Goal: Information Seeking & Learning: Learn about a topic

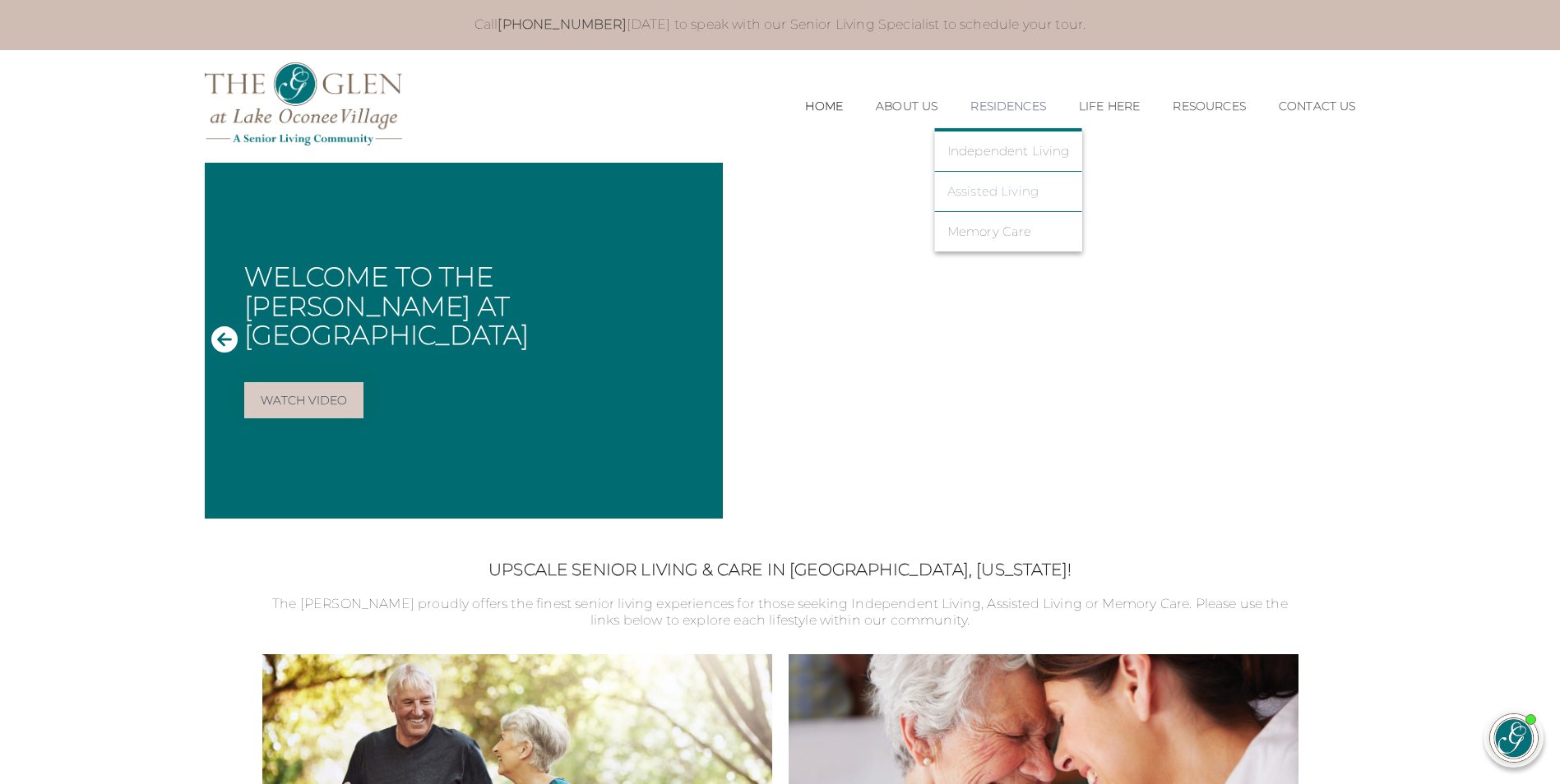
click at [995, 194] on link "Assisted Living" at bounding box center [1008, 190] width 122 height 14
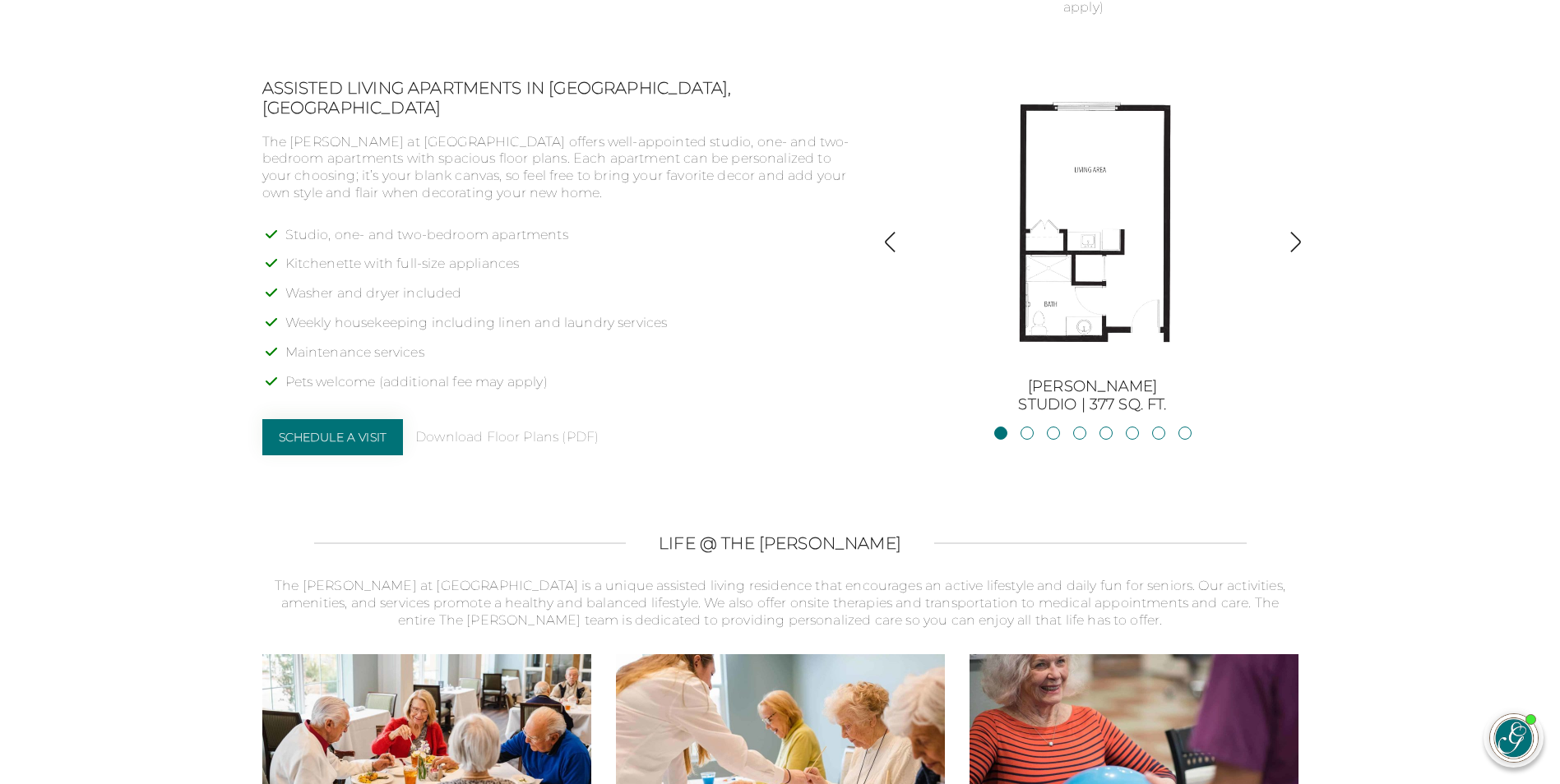
scroll to position [1287, 0]
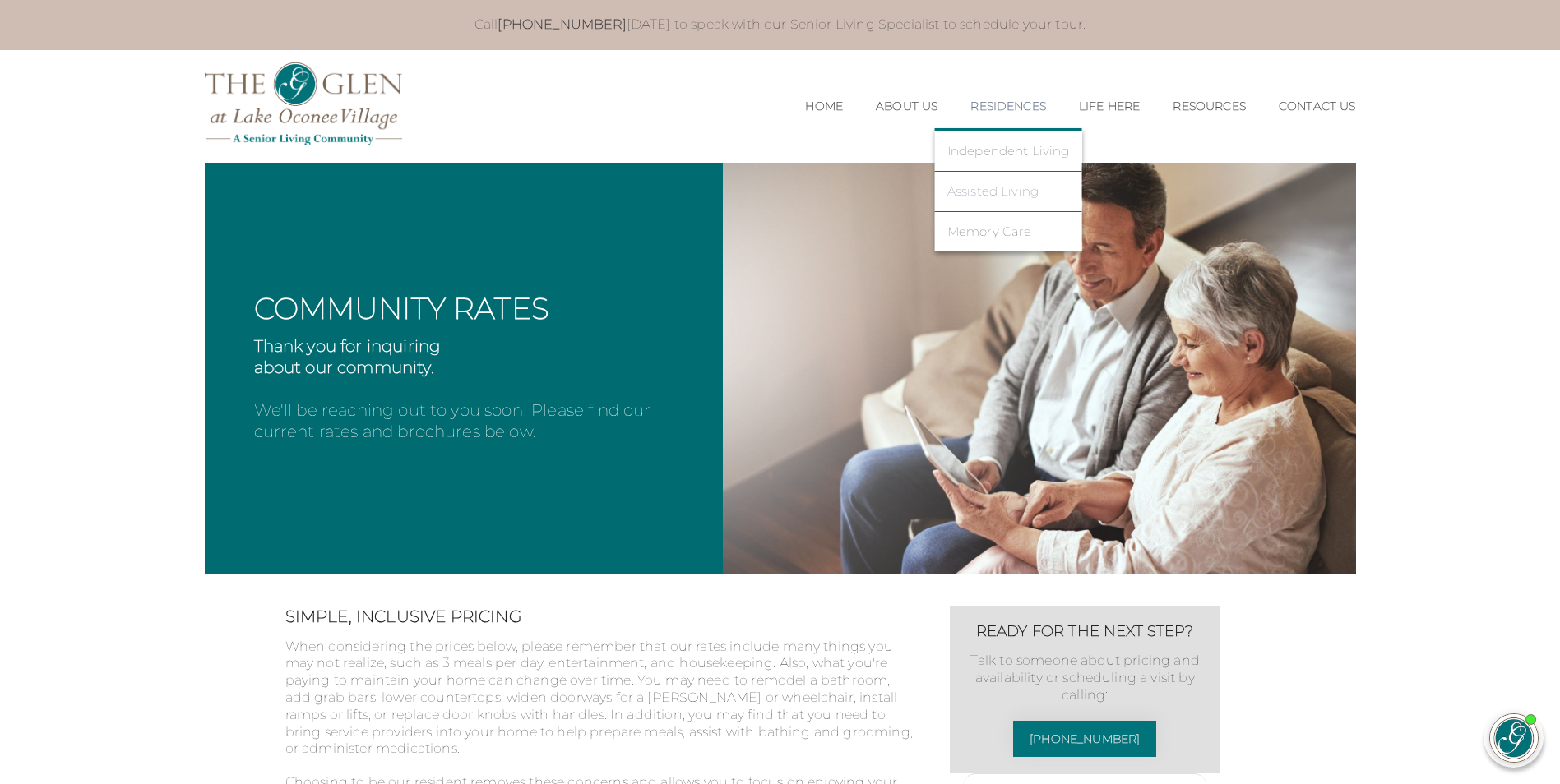
click at [994, 190] on link "Assisted Living" at bounding box center [1008, 190] width 122 height 14
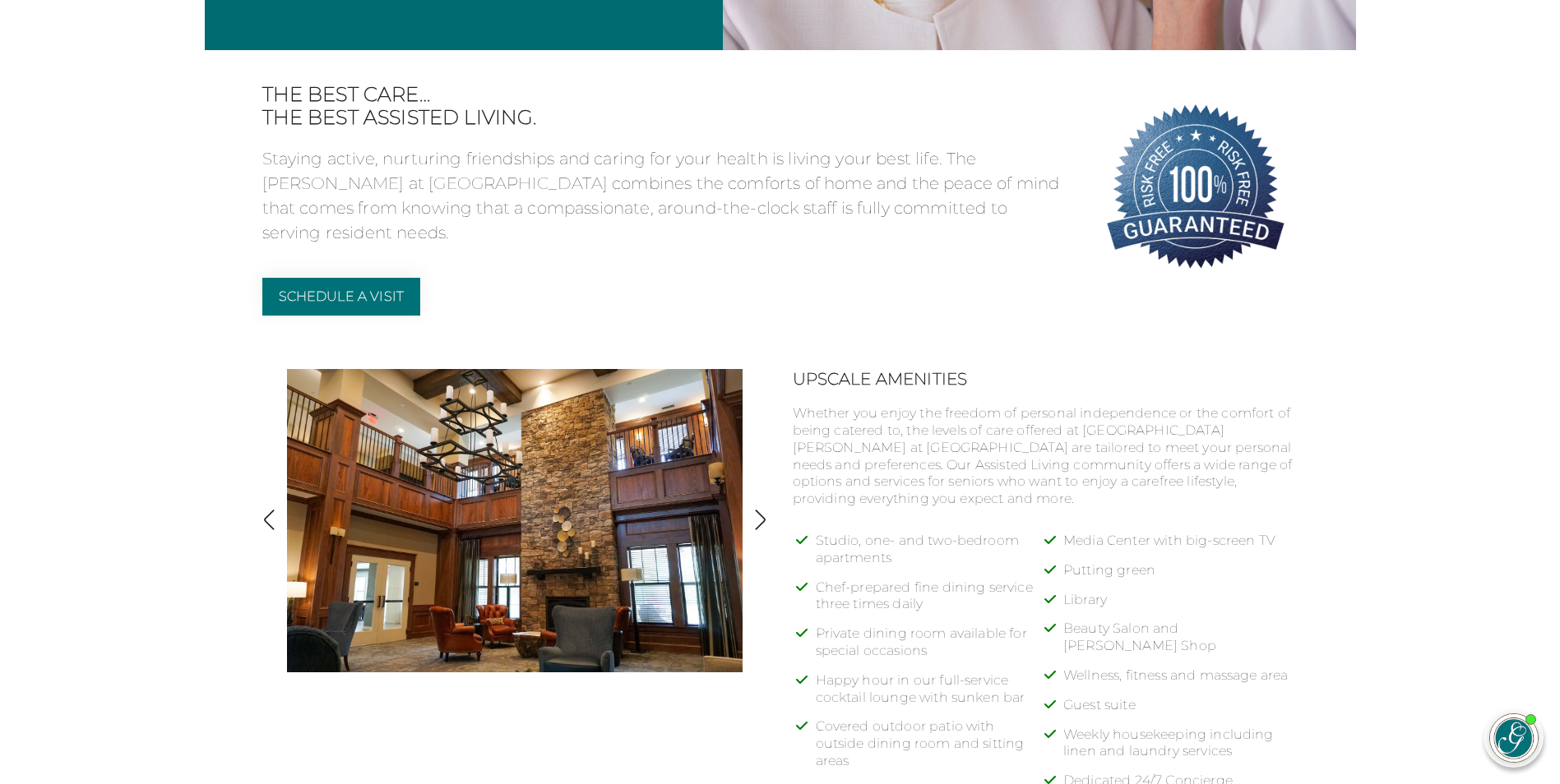
scroll to position [575, 0]
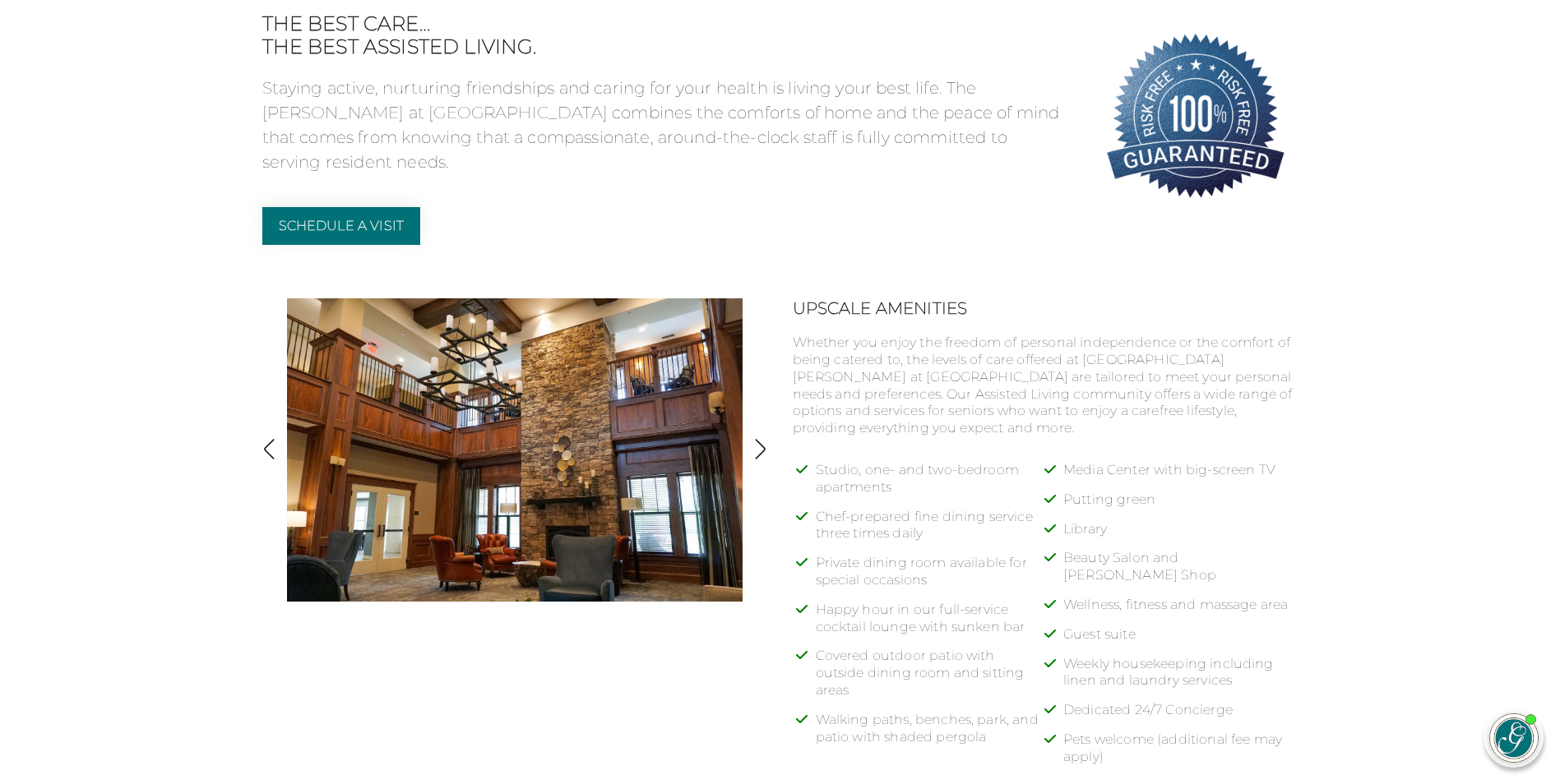
click at [759, 448] on img "button" at bounding box center [759, 448] width 22 height 22
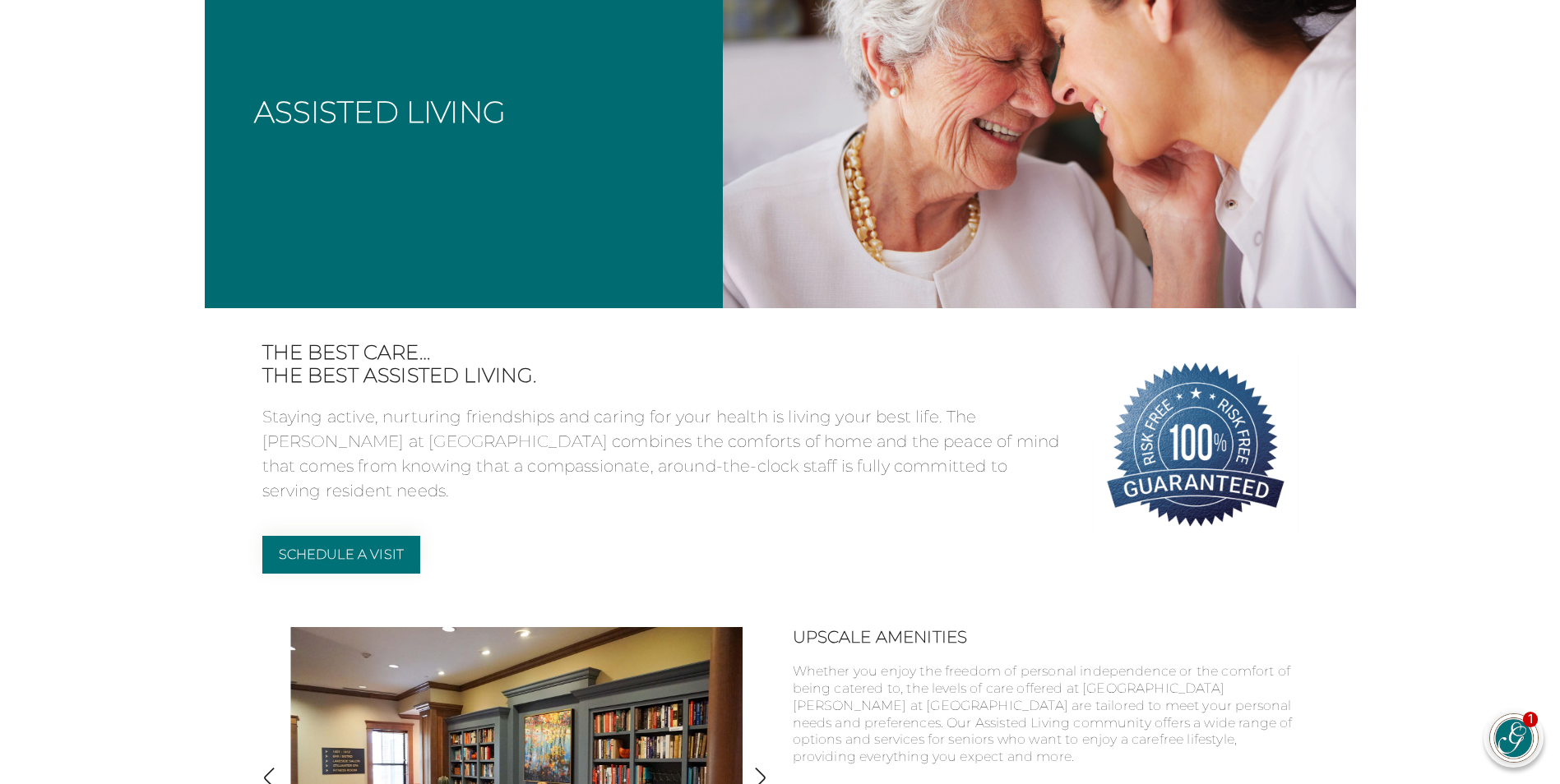
scroll to position [0, 0]
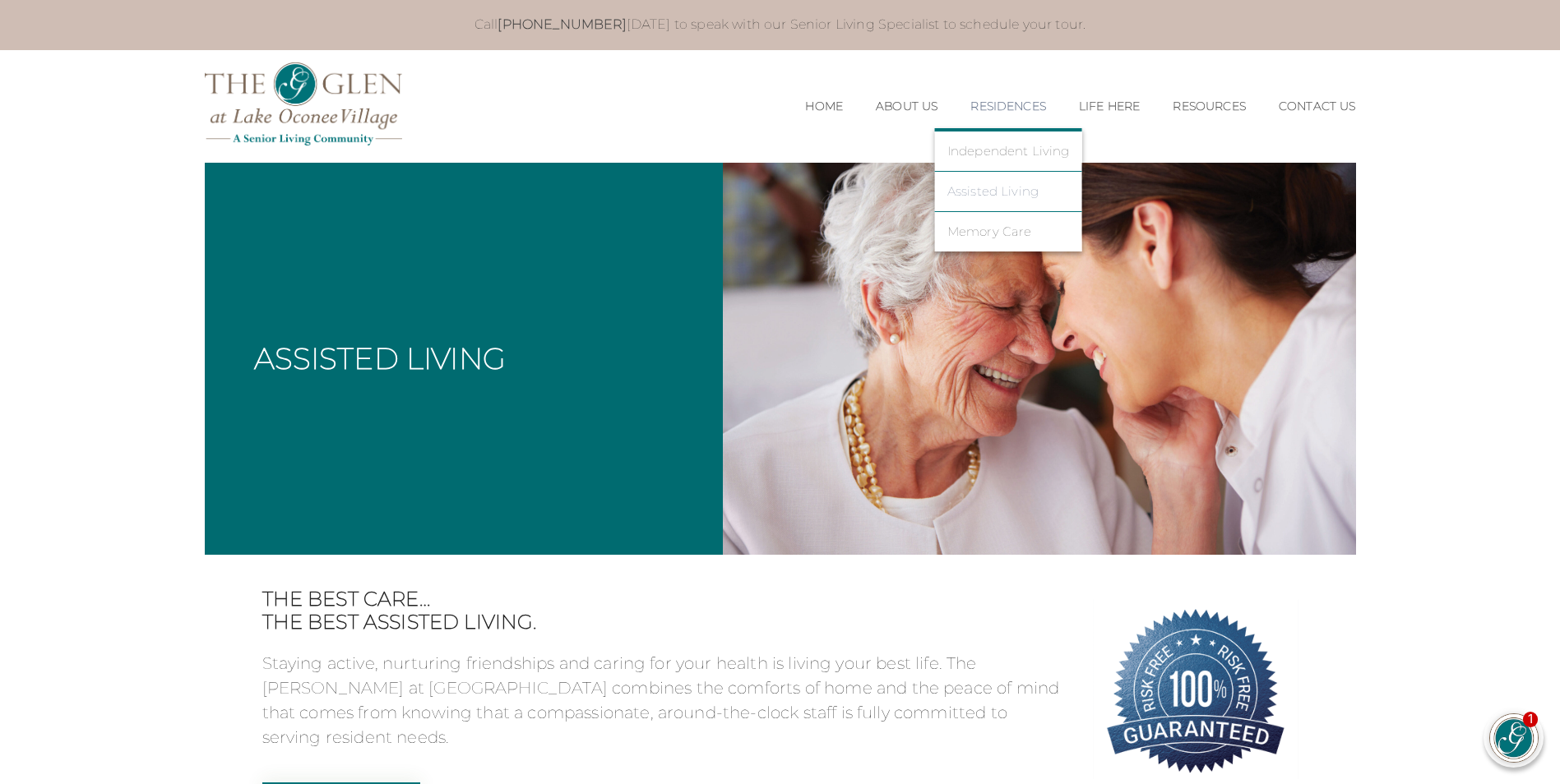
click at [985, 190] on link "Assisted Living" at bounding box center [1008, 190] width 122 height 14
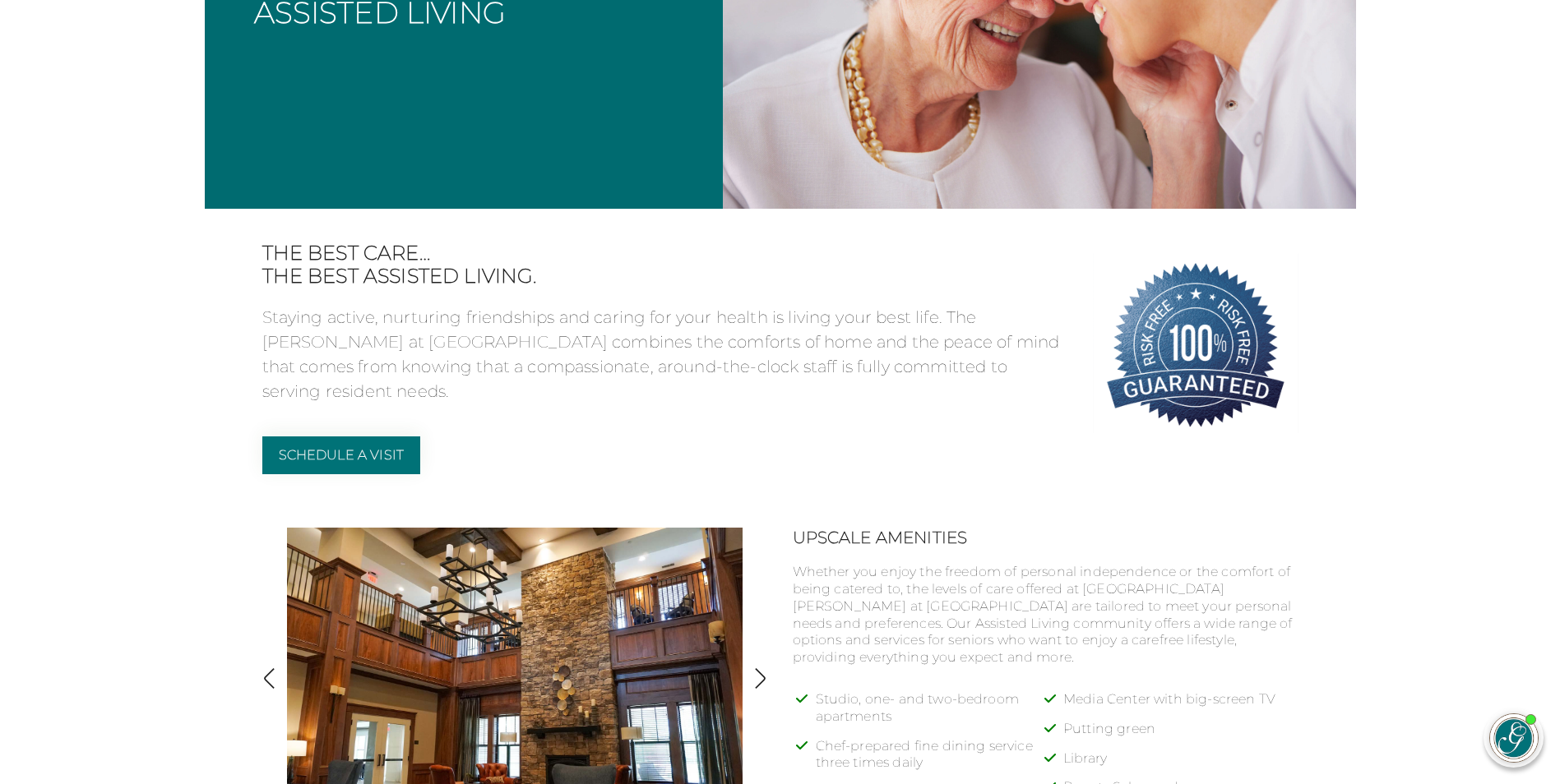
scroll to position [493, 0]
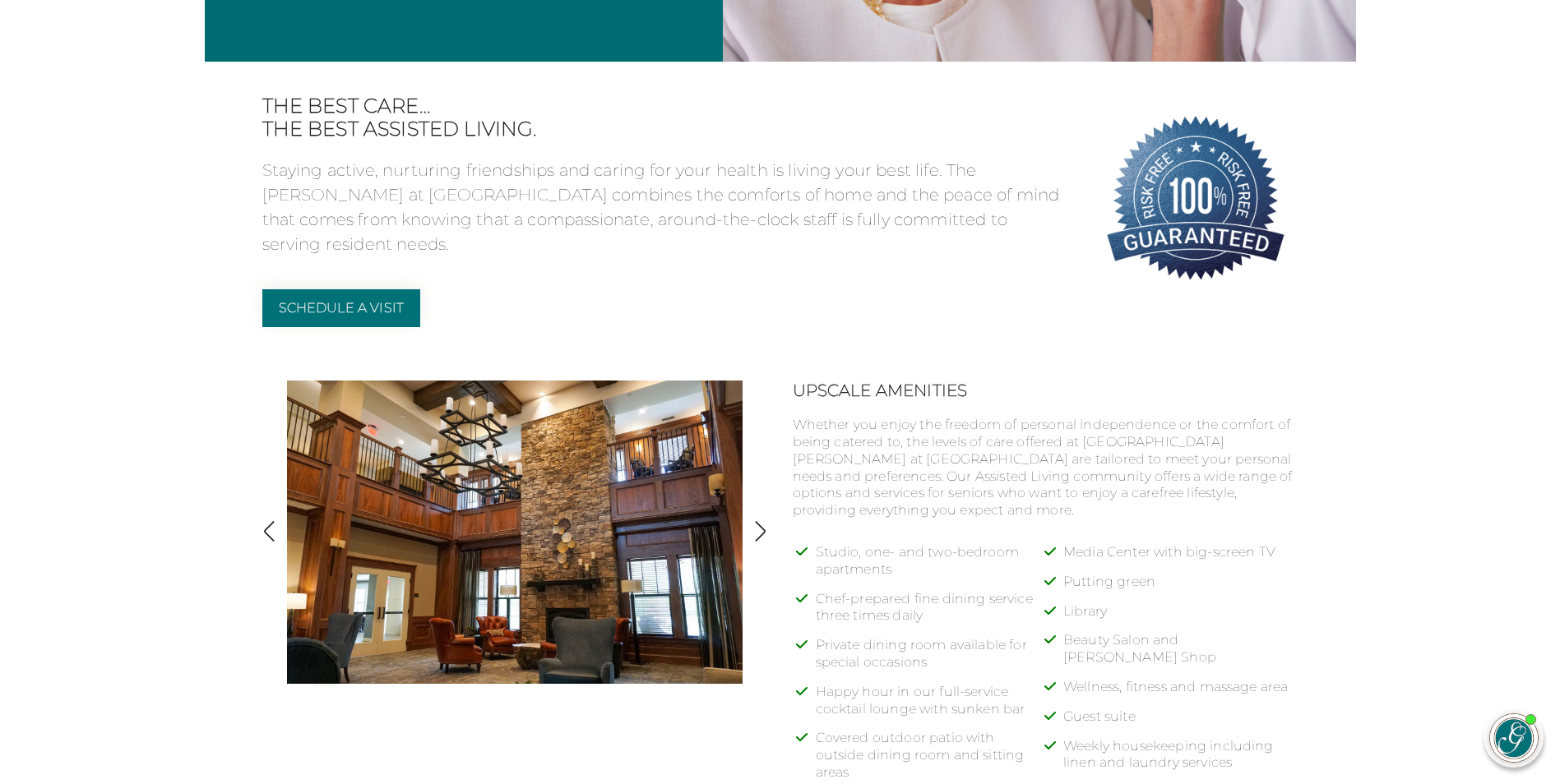
click at [758, 528] on img "button" at bounding box center [759, 531] width 22 height 22
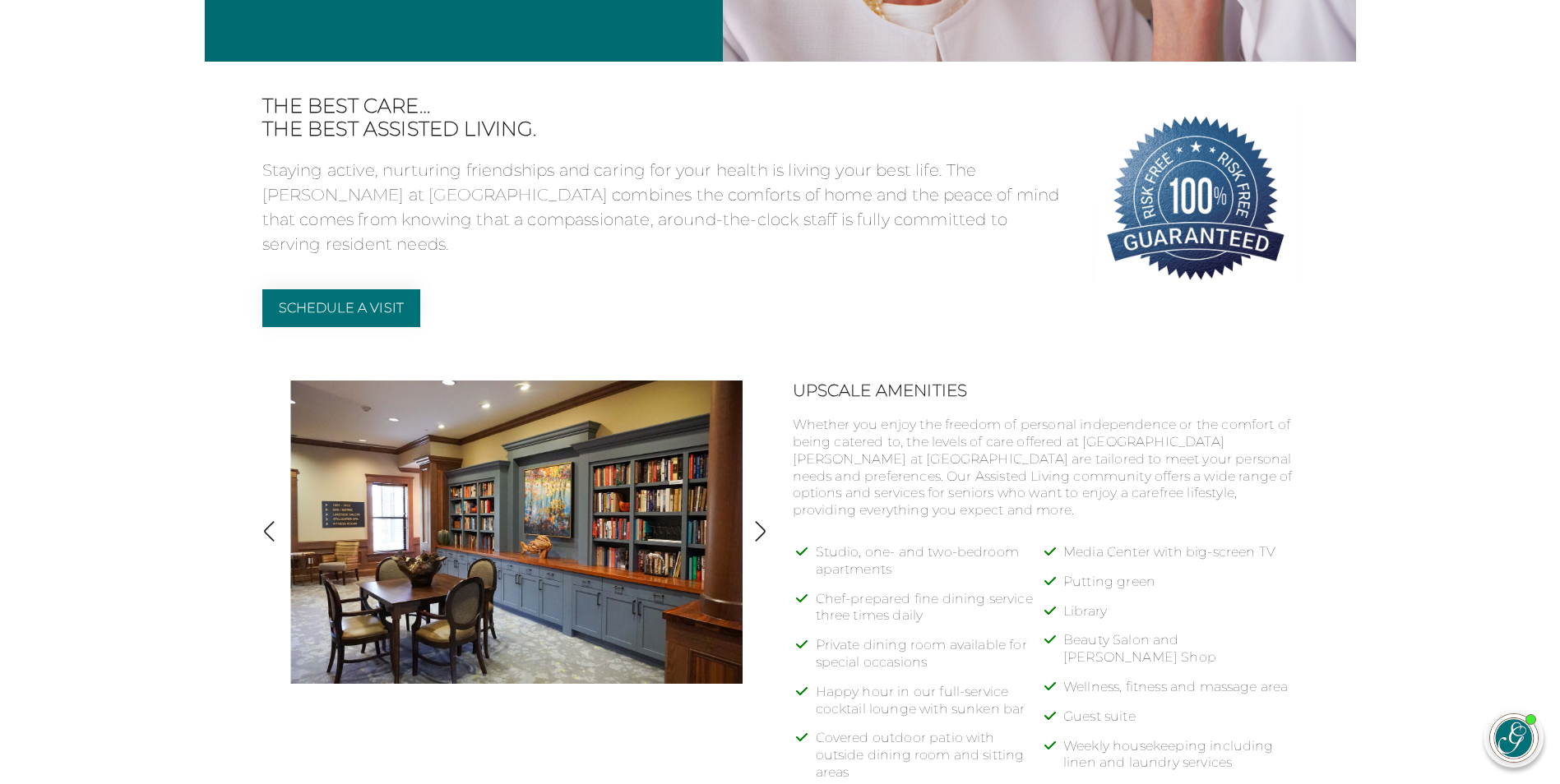
click at [758, 528] on img "button" at bounding box center [759, 531] width 22 height 22
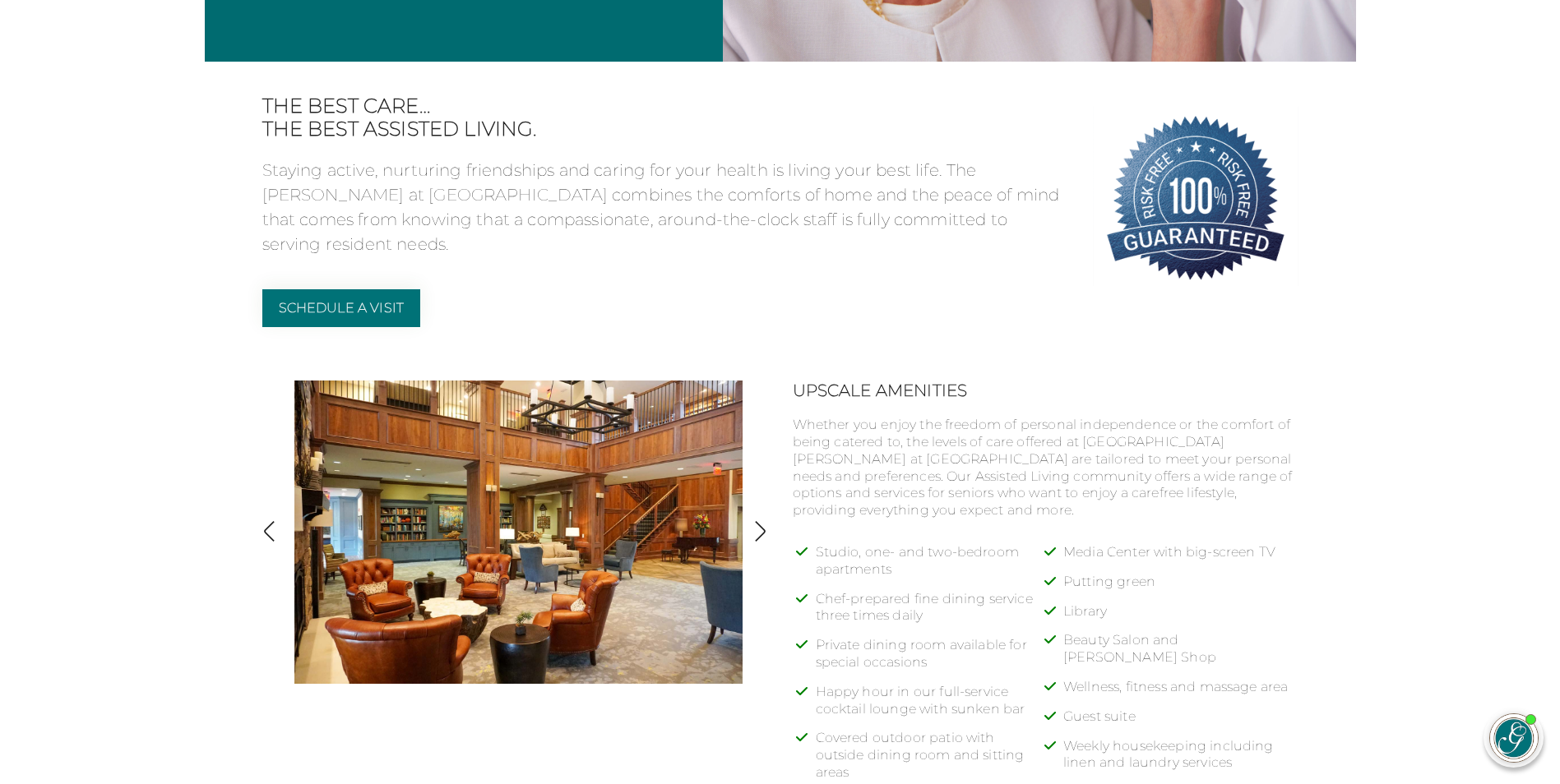
click at [758, 528] on img "button" at bounding box center [759, 531] width 22 height 22
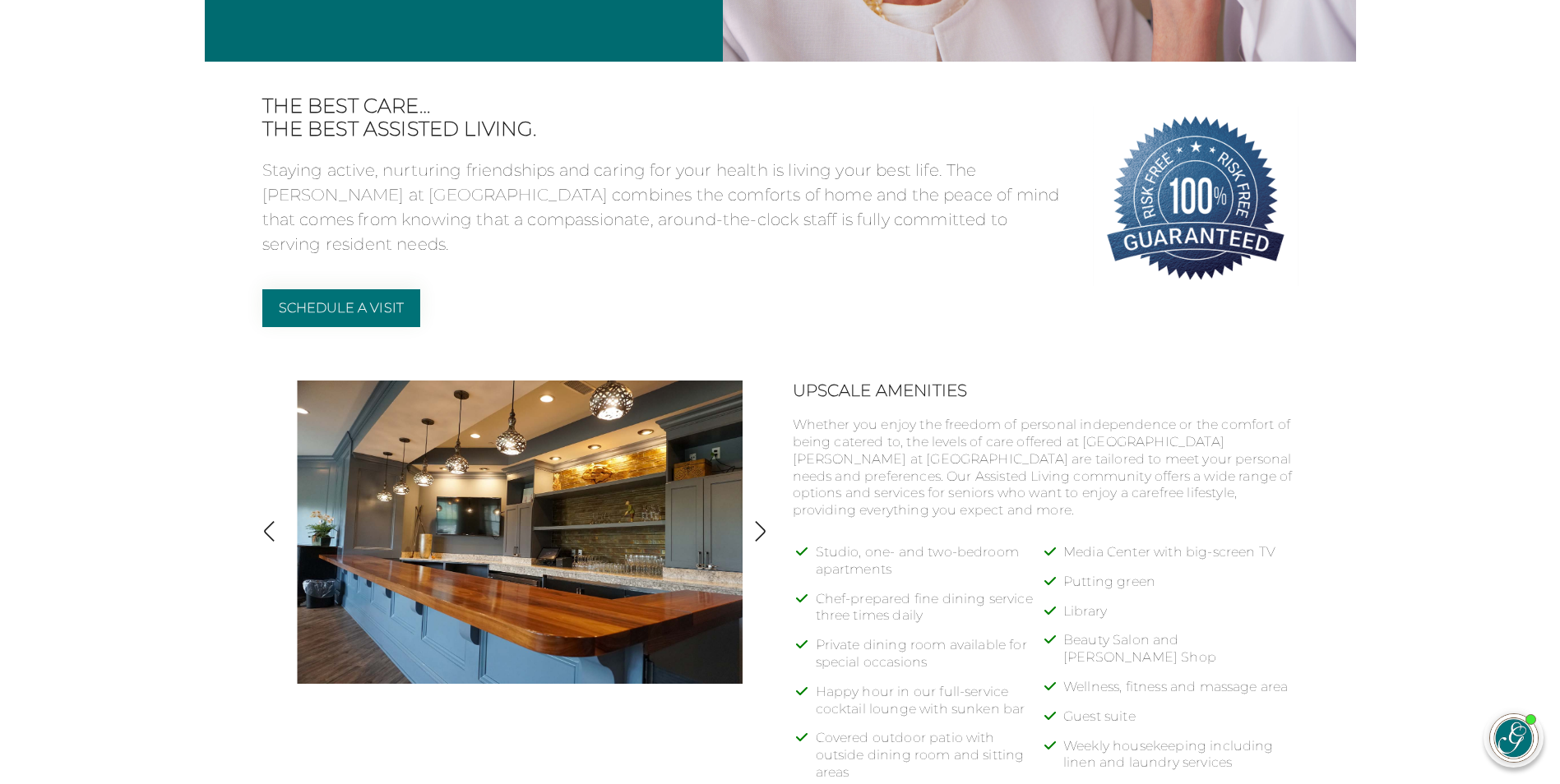
click at [758, 528] on img "button" at bounding box center [759, 531] width 22 height 22
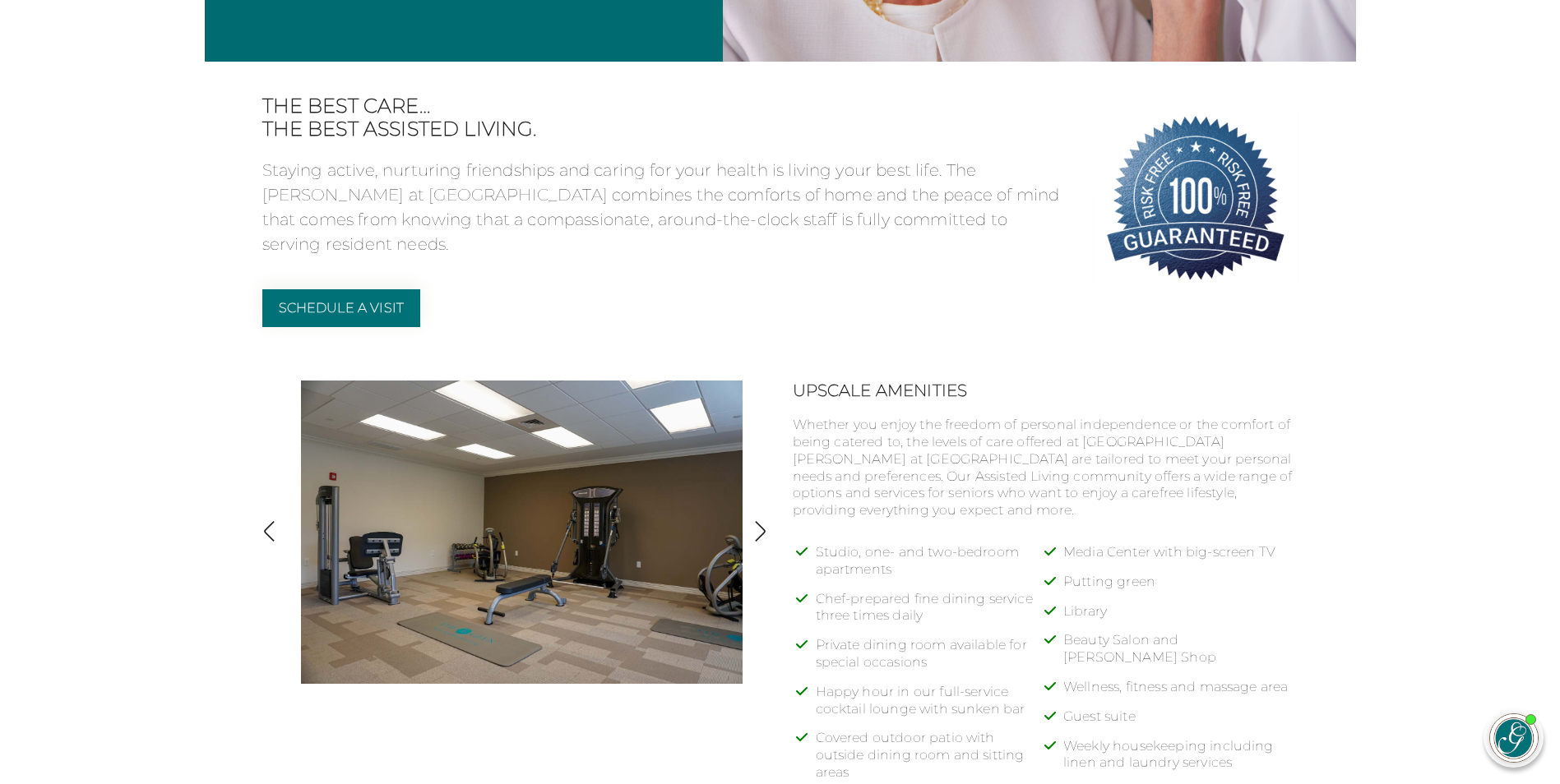
click at [758, 528] on img "button" at bounding box center [759, 531] width 22 height 22
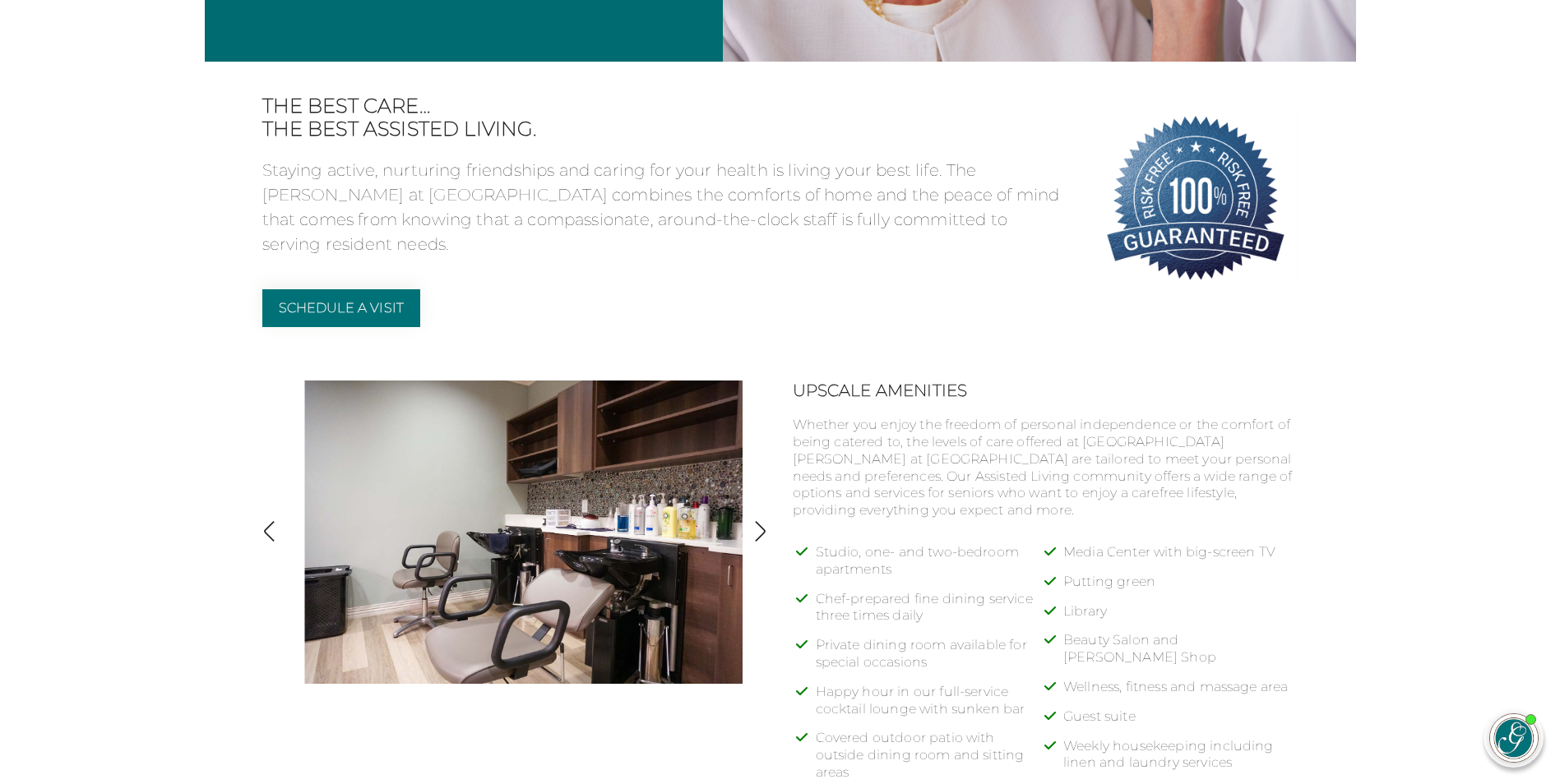
click at [758, 528] on img "button" at bounding box center [759, 531] width 22 height 22
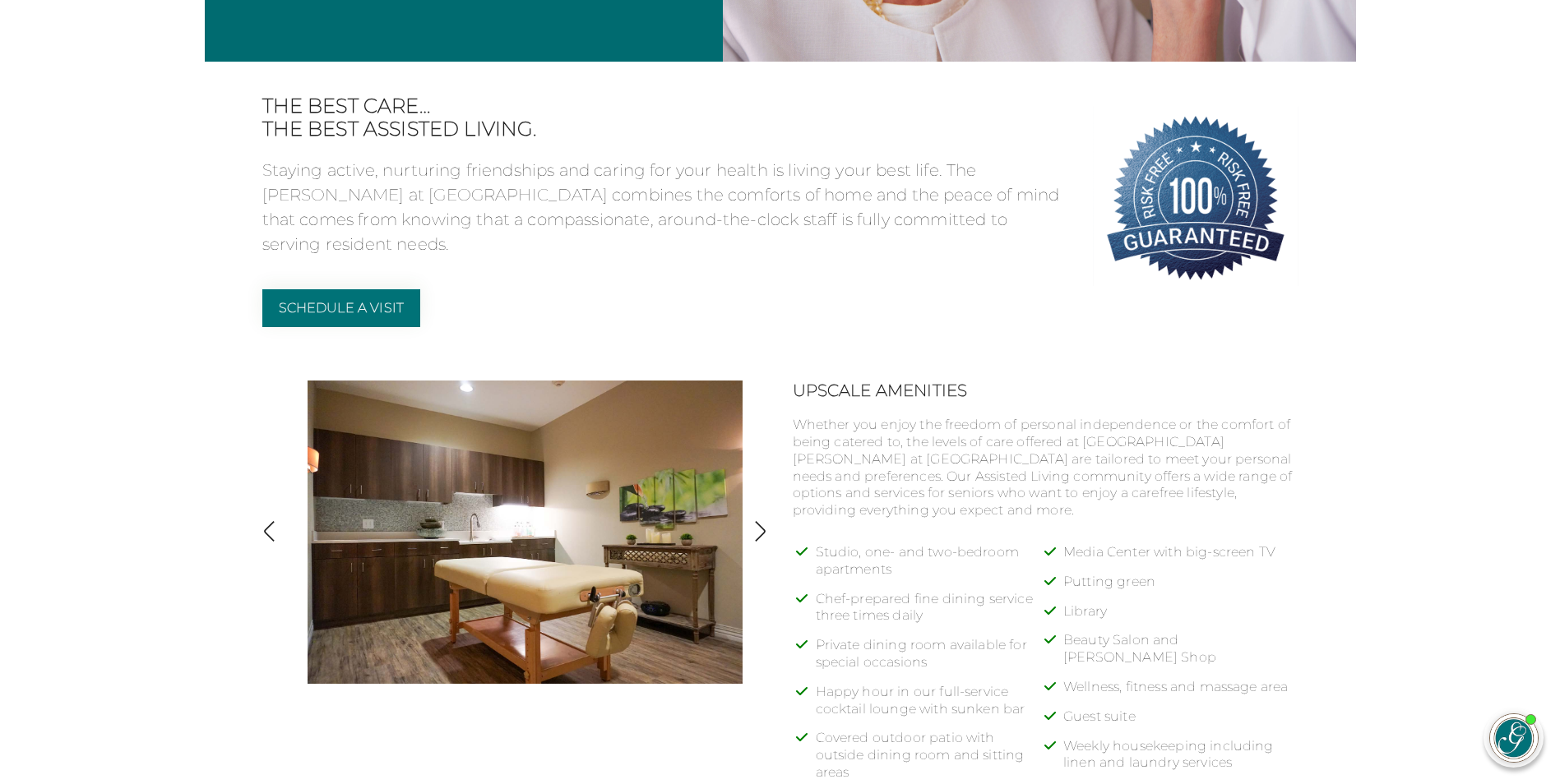
click at [758, 528] on img "button" at bounding box center [759, 531] width 22 height 22
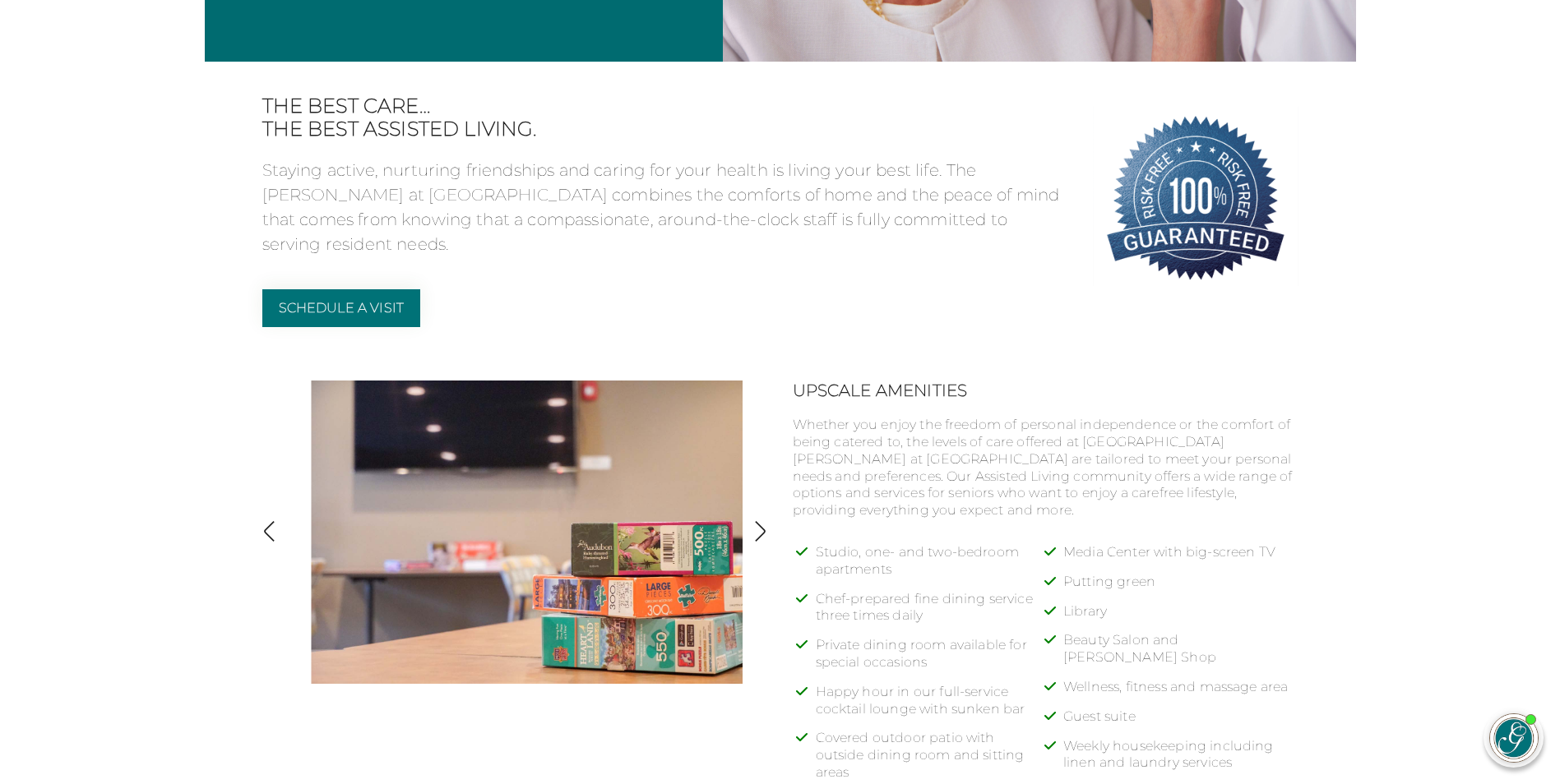
click at [758, 528] on img "button" at bounding box center [759, 531] width 22 height 22
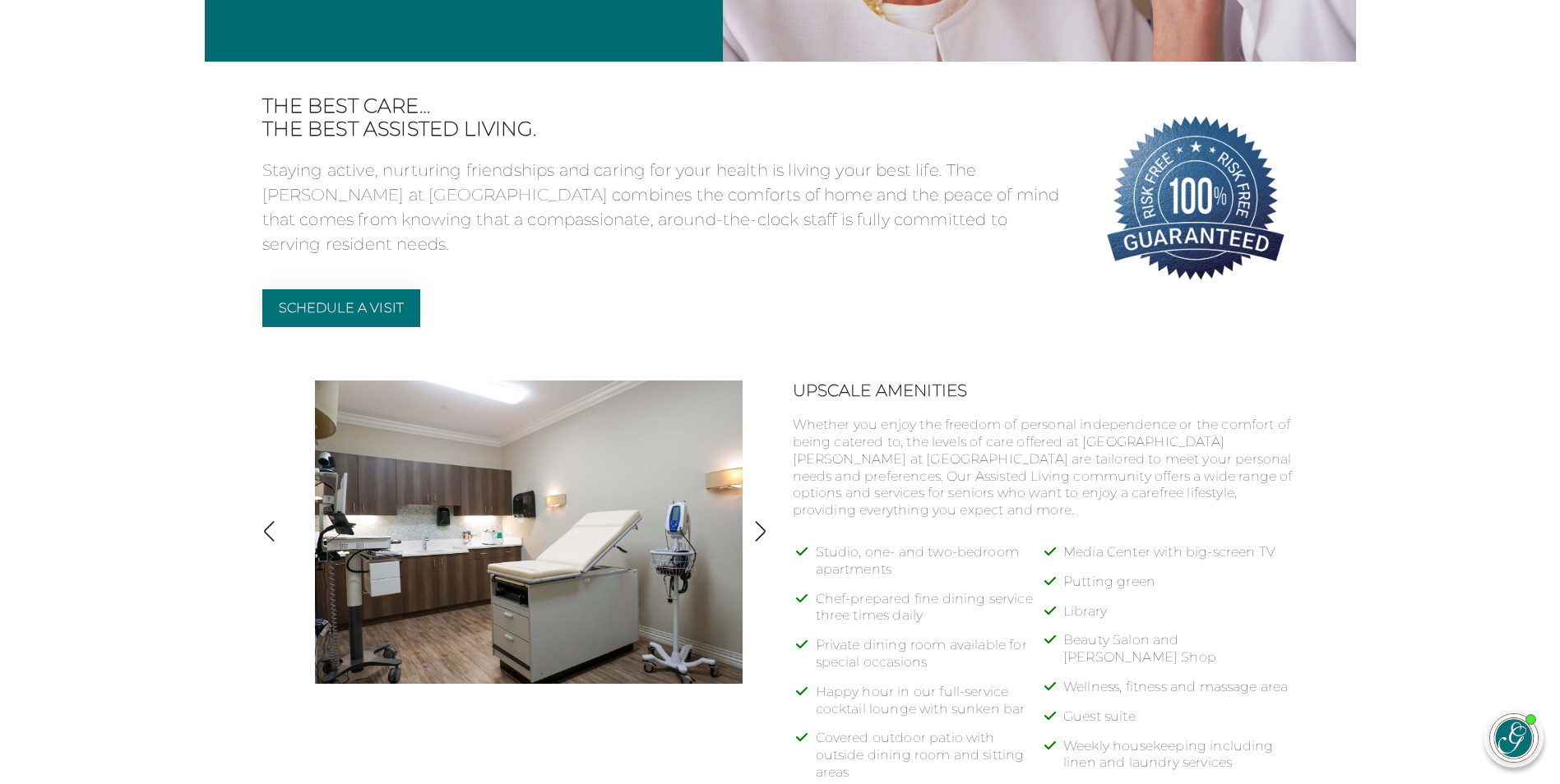
click at [758, 528] on img "button" at bounding box center [759, 531] width 22 height 22
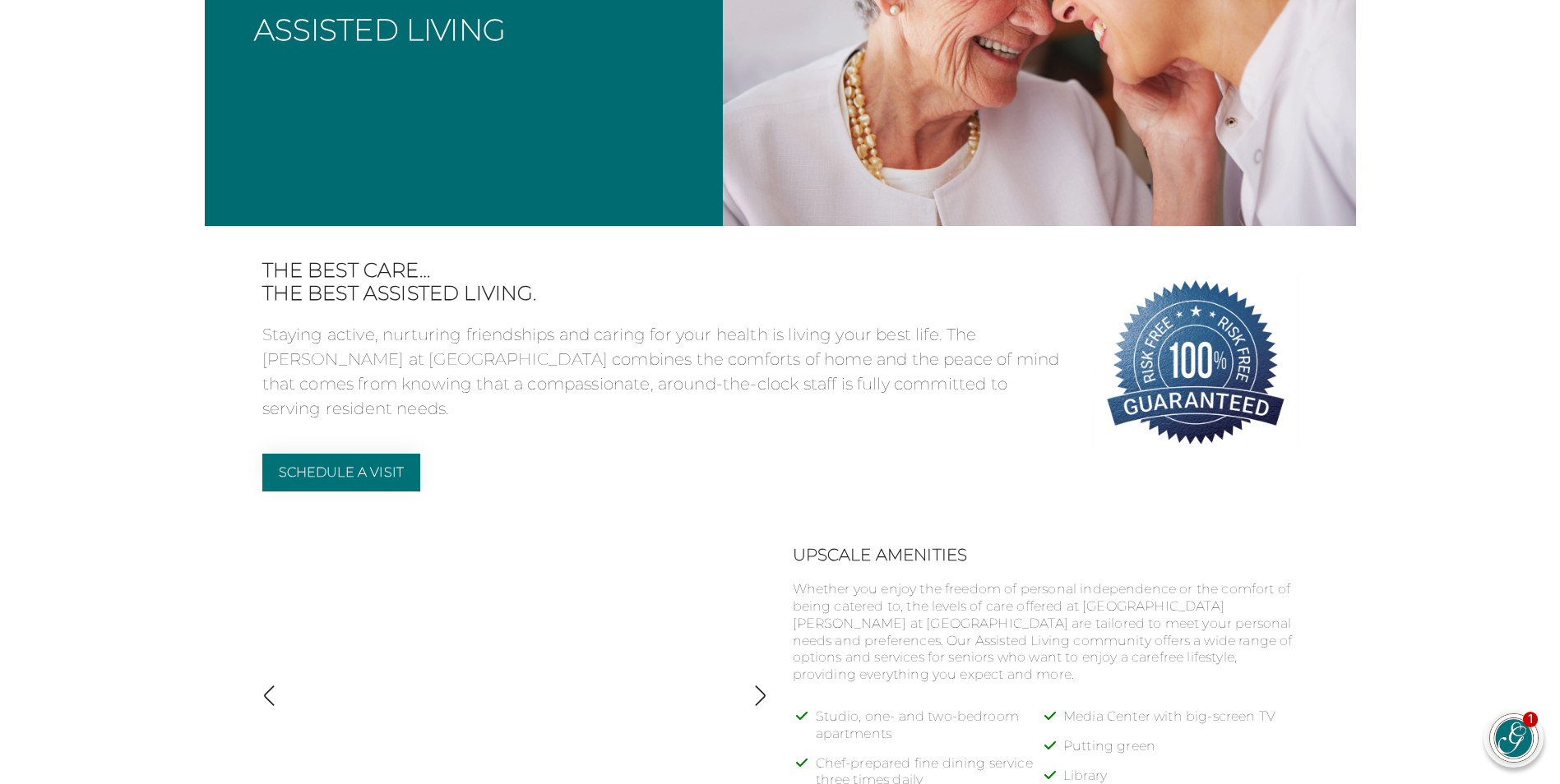
scroll to position [0, 0]
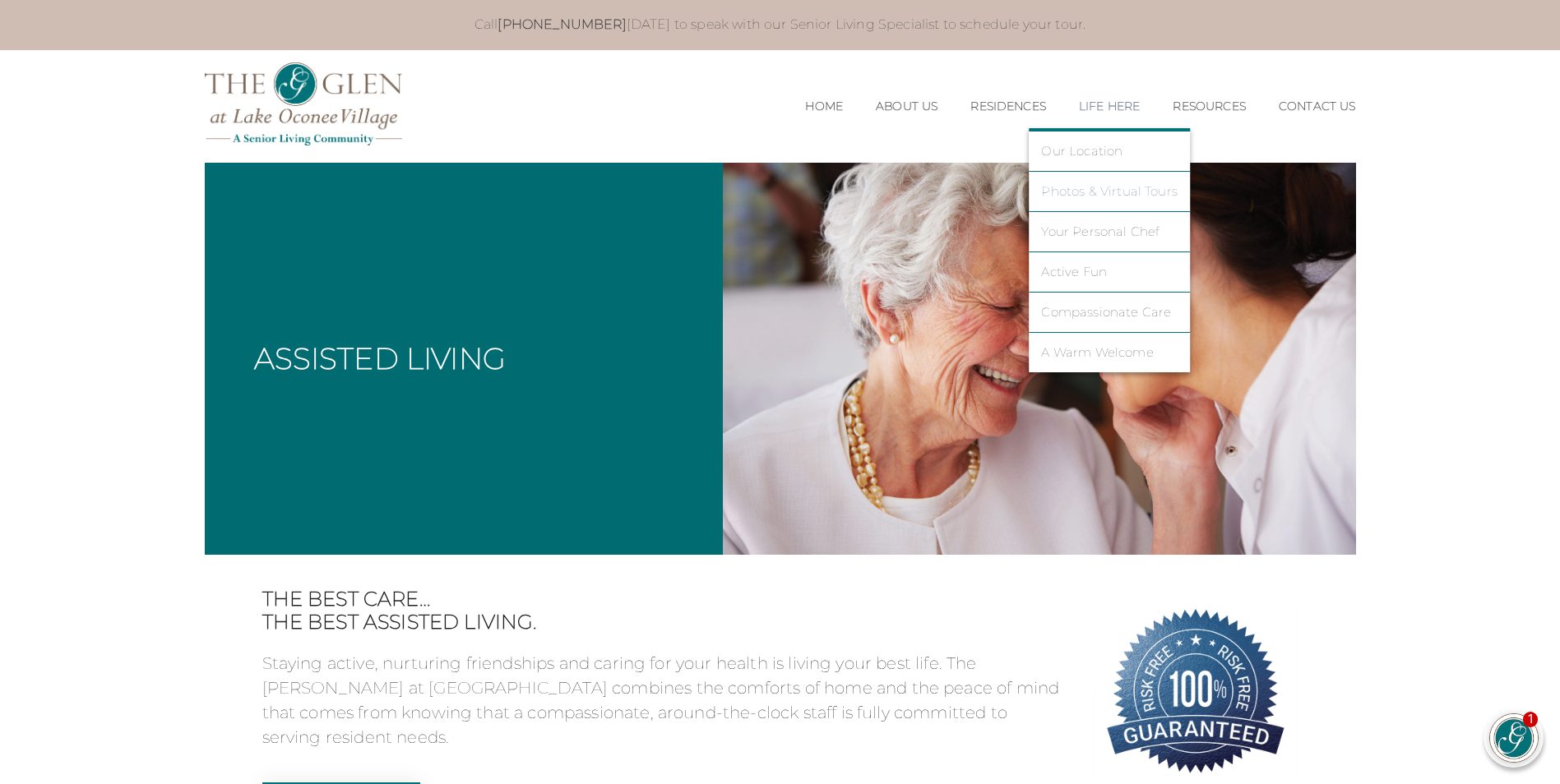
click at [1093, 188] on link "Photos & Virtual Tours" at bounding box center [1110, 190] width 137 height 14
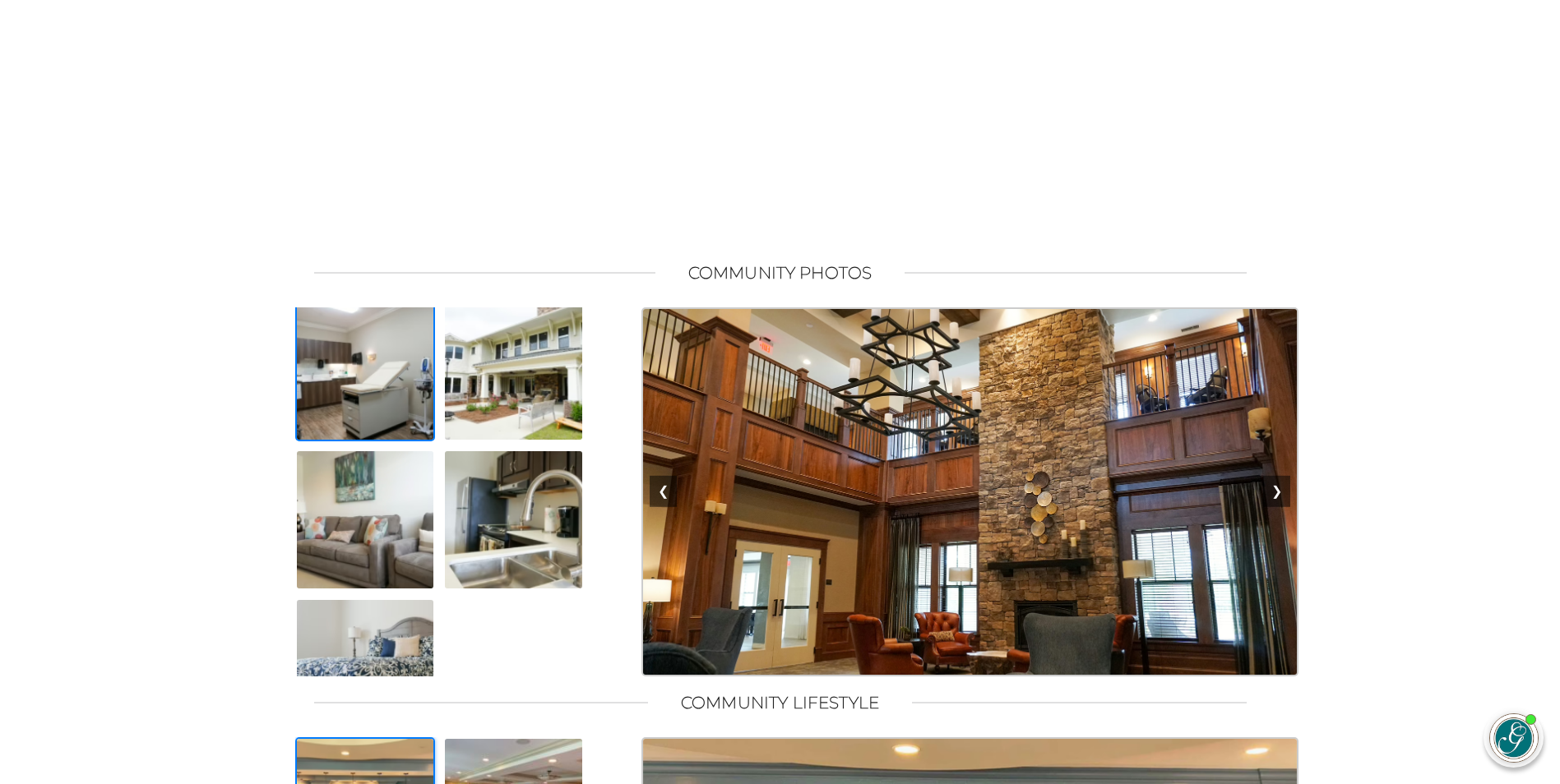
scroll to position [779, 0]
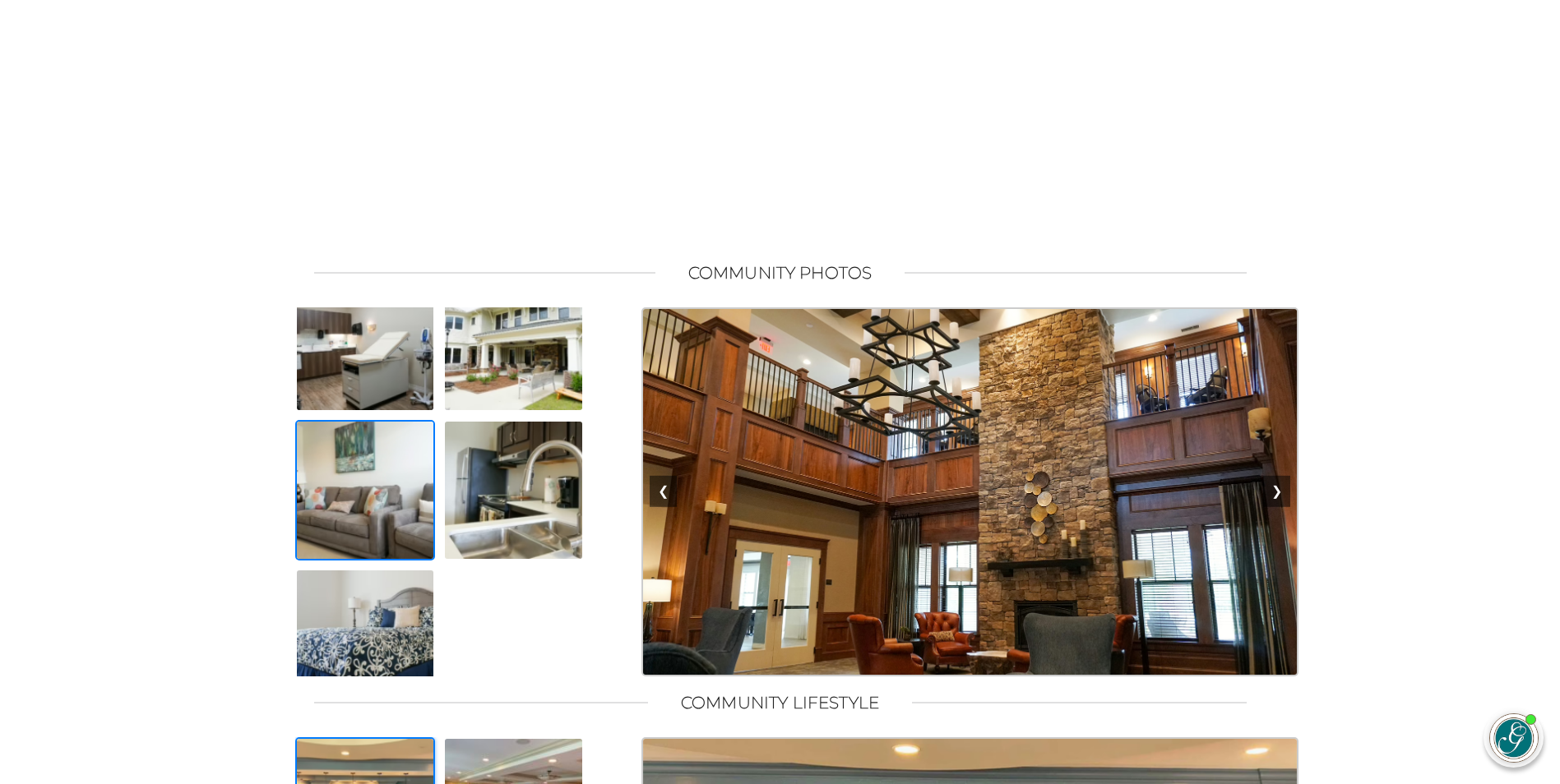
click at [392, 479] on img at bounding box center [366, 491] width 141 height 140
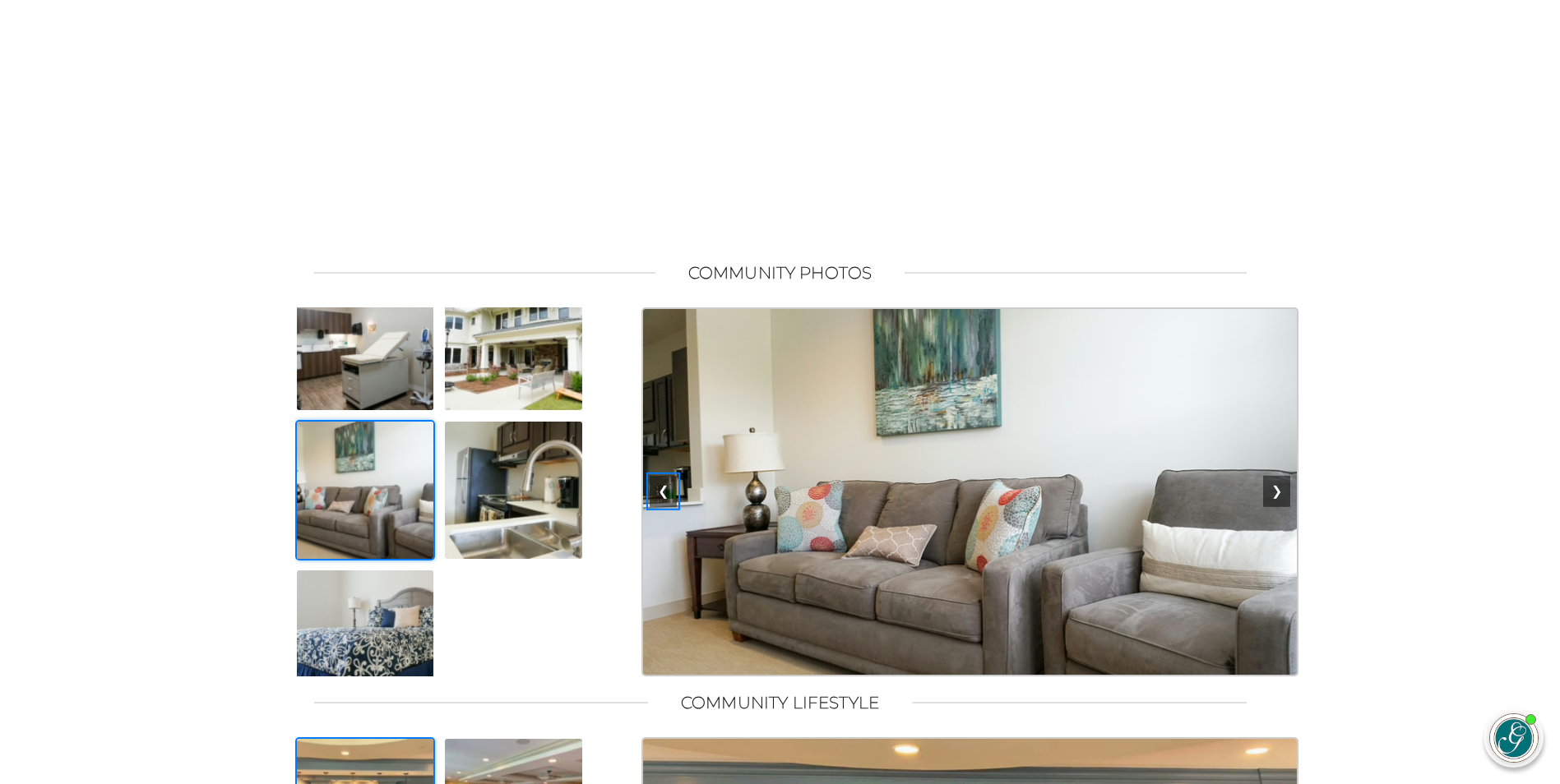
click at [662, 507] on button "❮" at bounding box center [663, 492] width 27 height 31
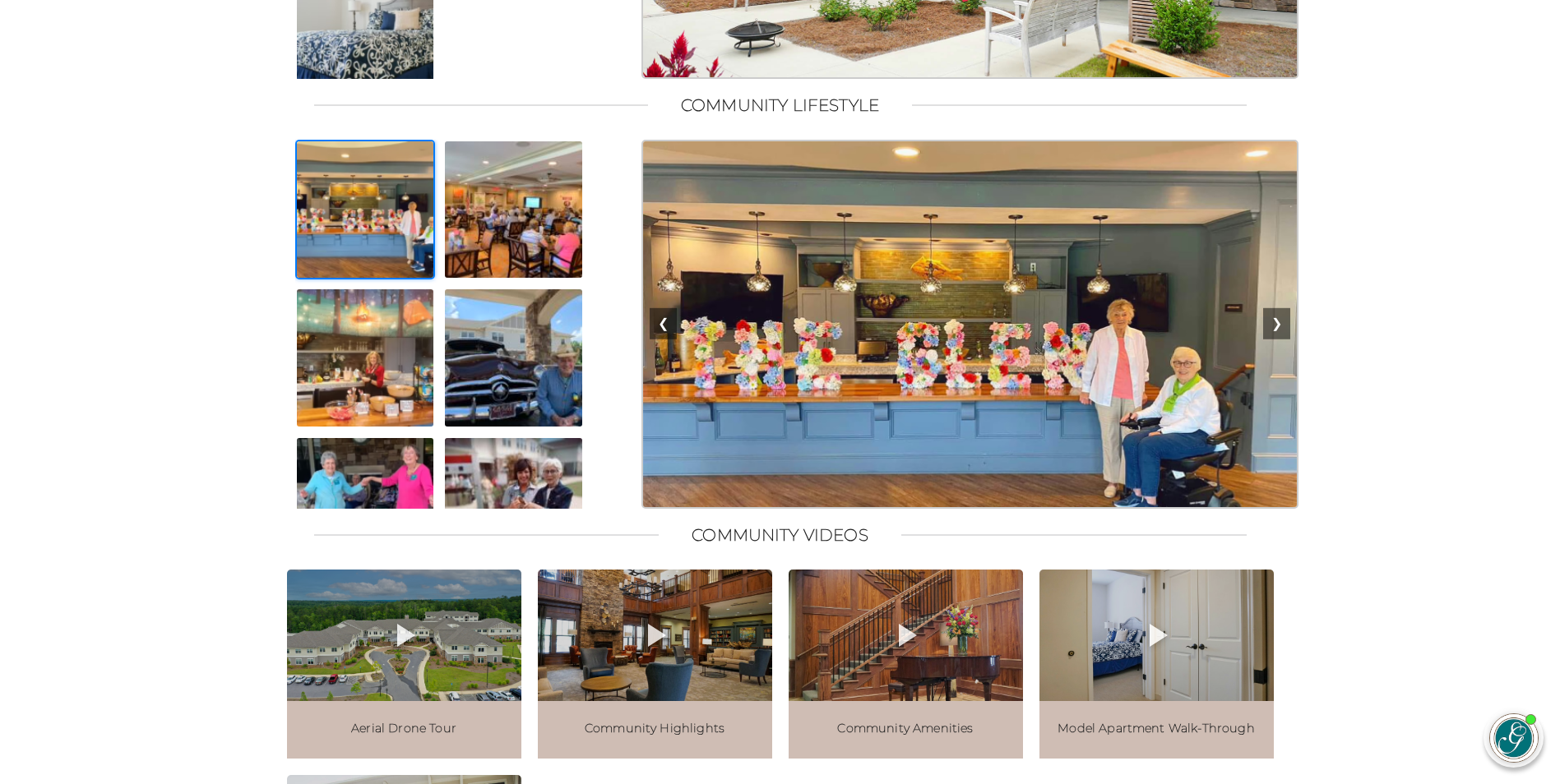
scroll to position [1479, 0]
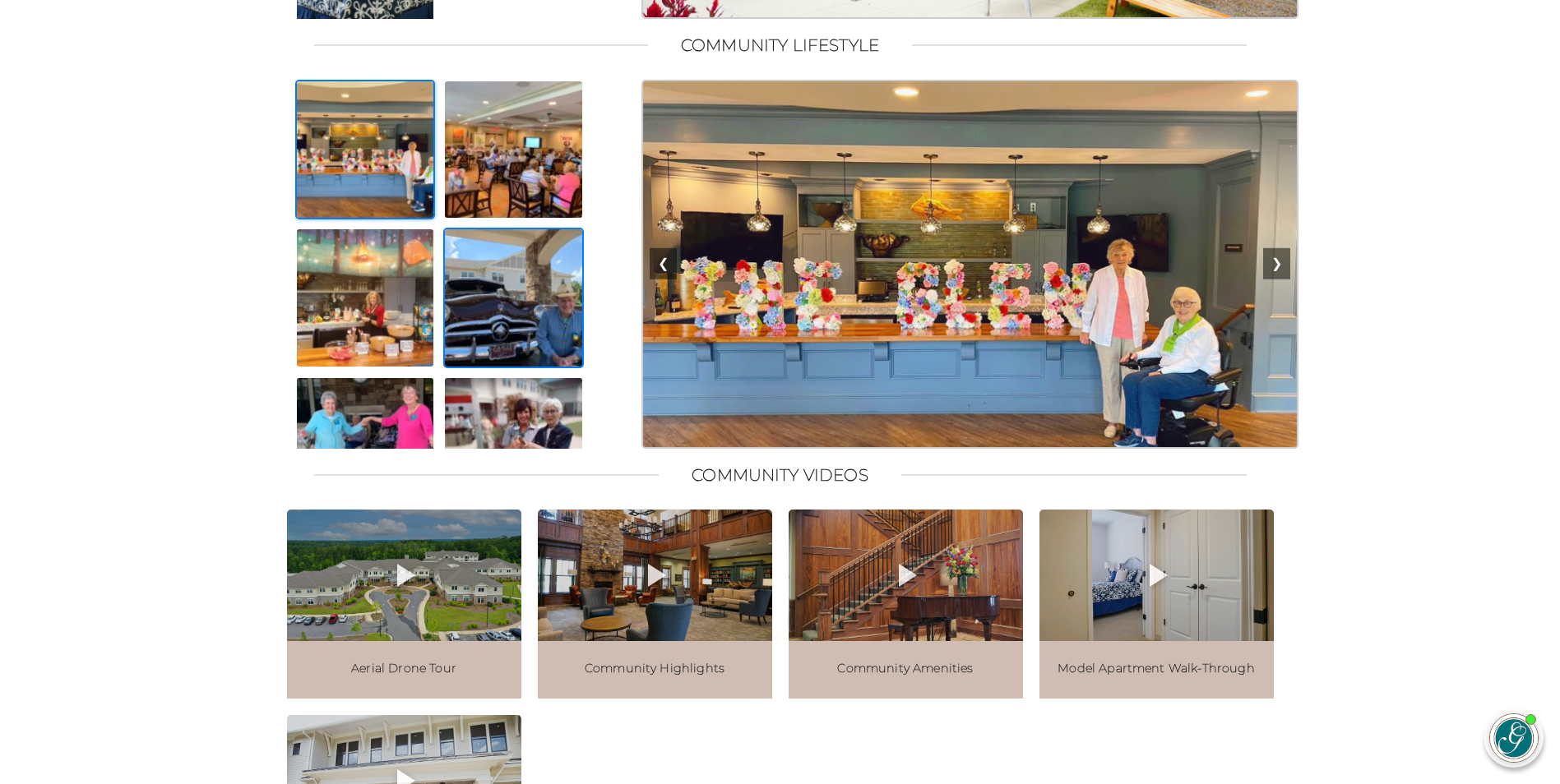
click at [525, 368] on img at bounding box center [514, 298] width 141 height 140
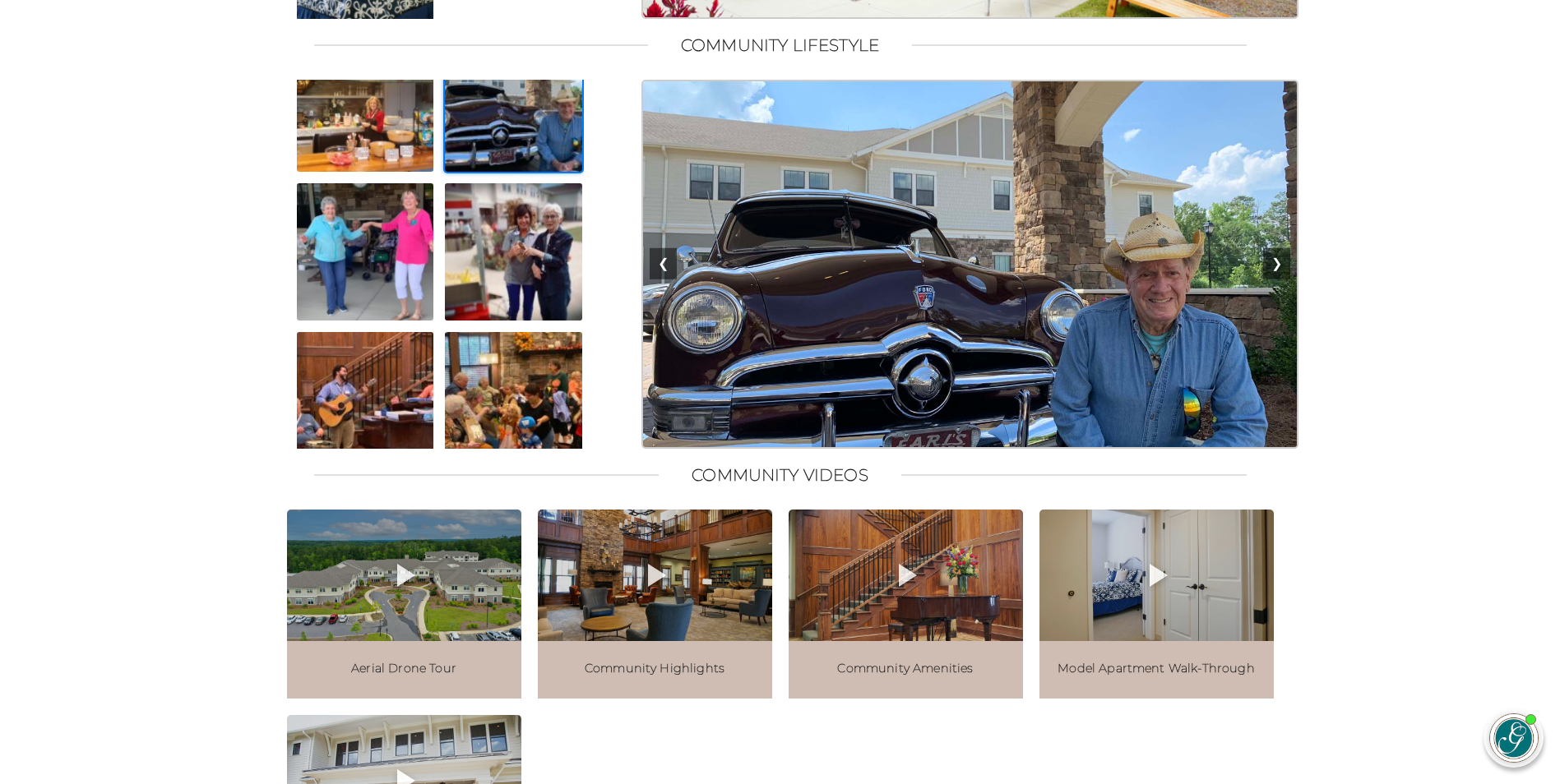
scroll to position [200, 0]
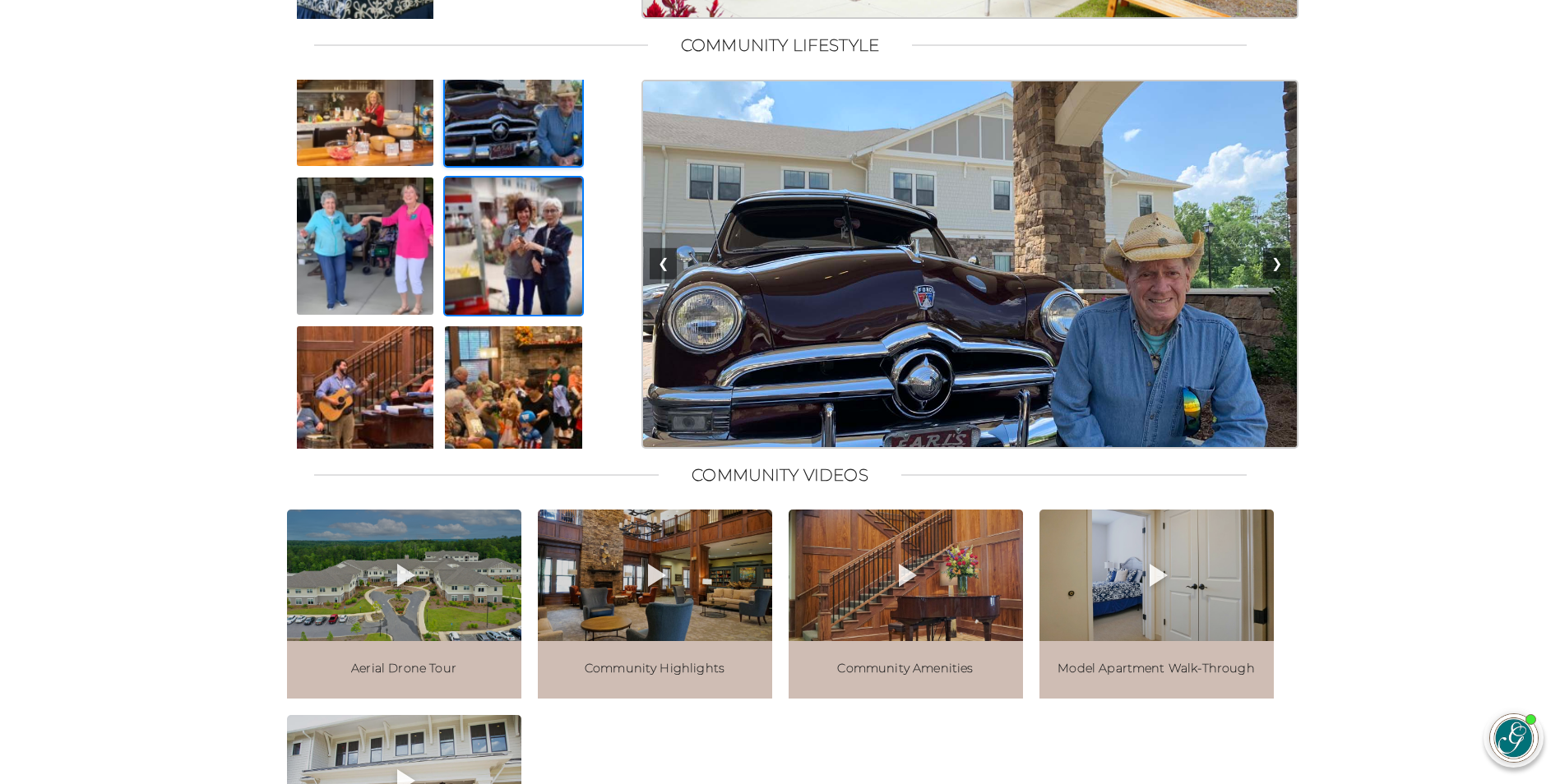
click at [562, 258] on img at bounding box center [514, 246] width 141 height 140
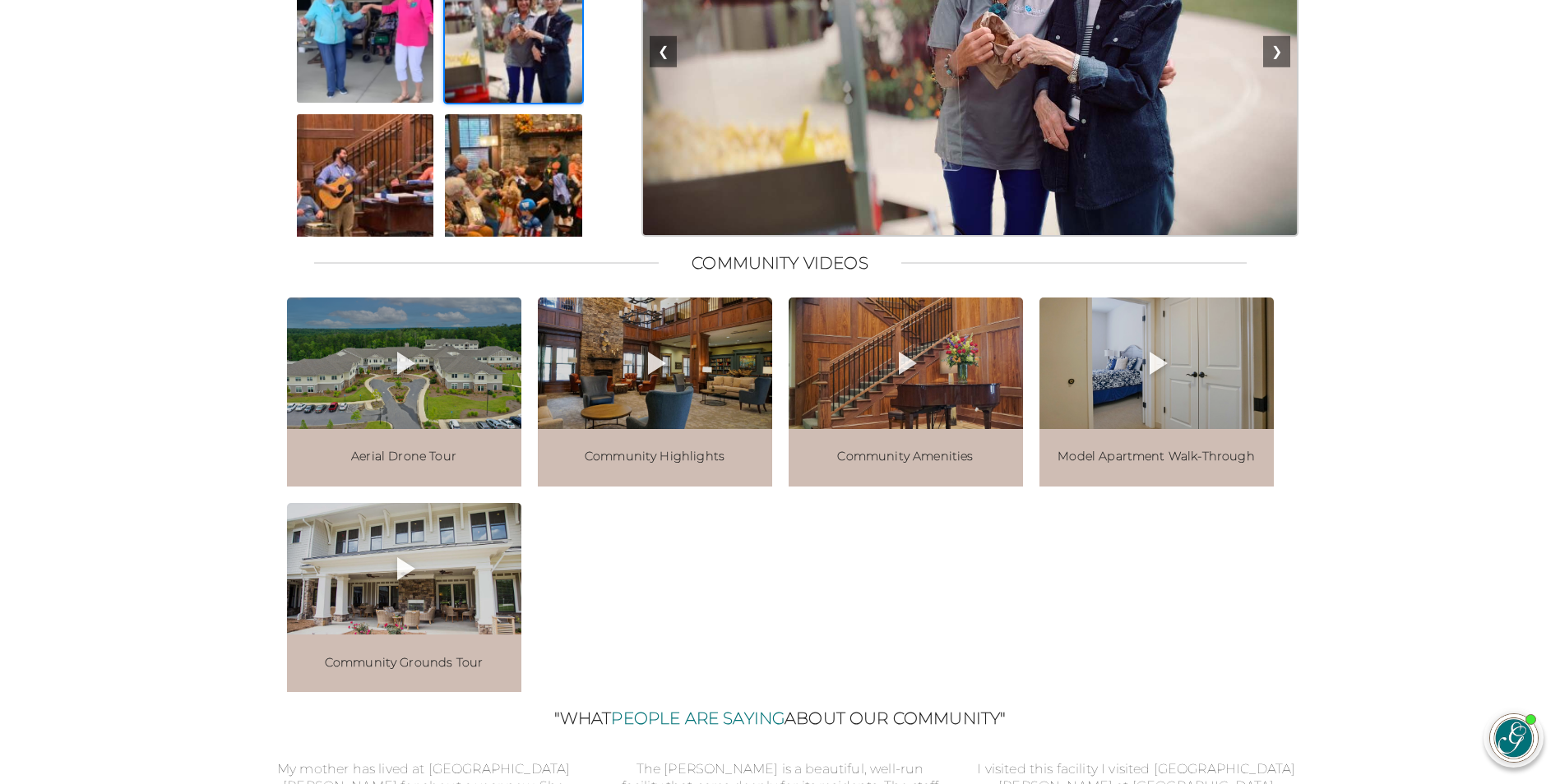
scroll to position [1726, 0]
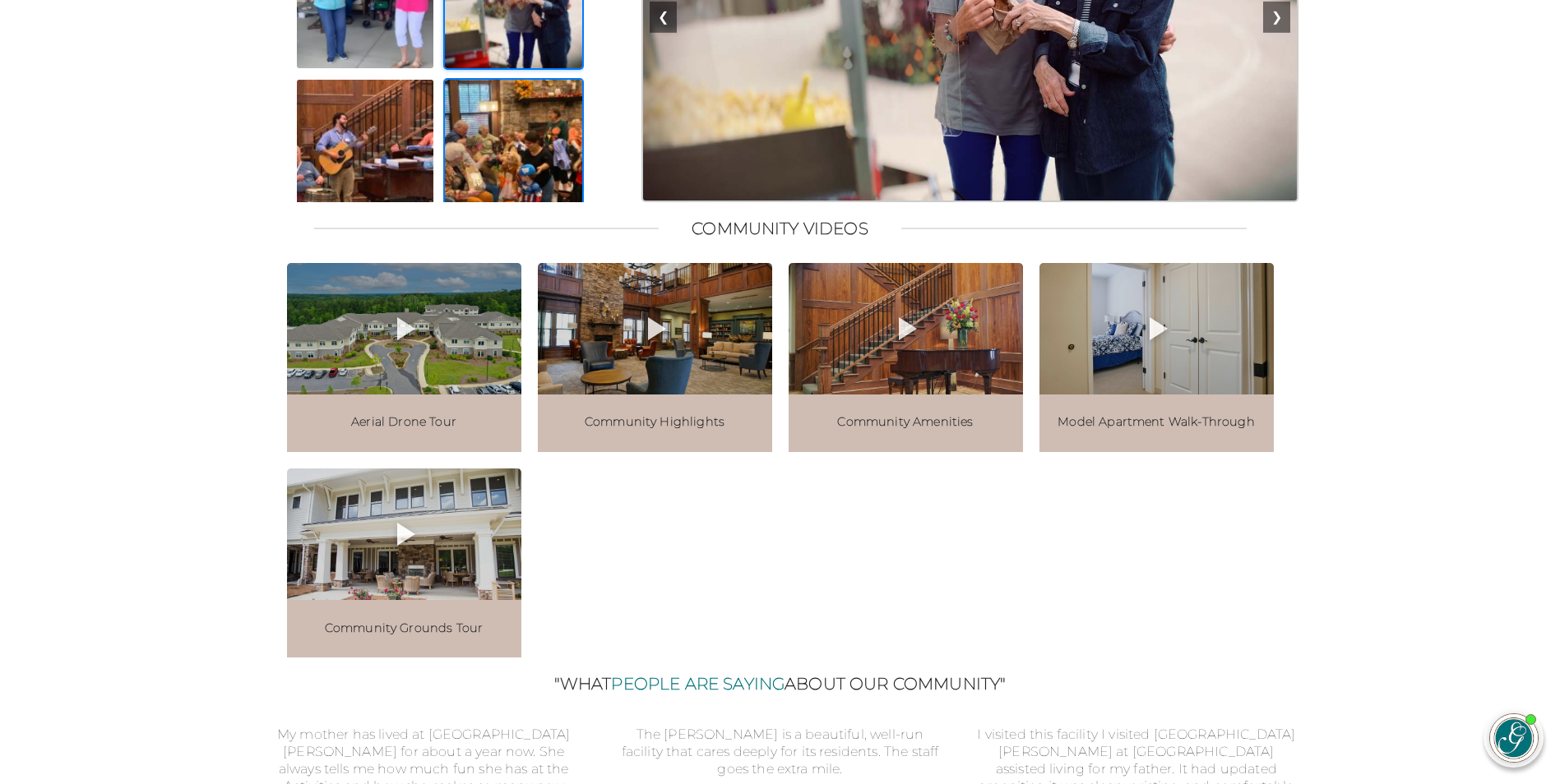
click at [514, 190] on img at bounding box center [514, 148] width 141 height 140
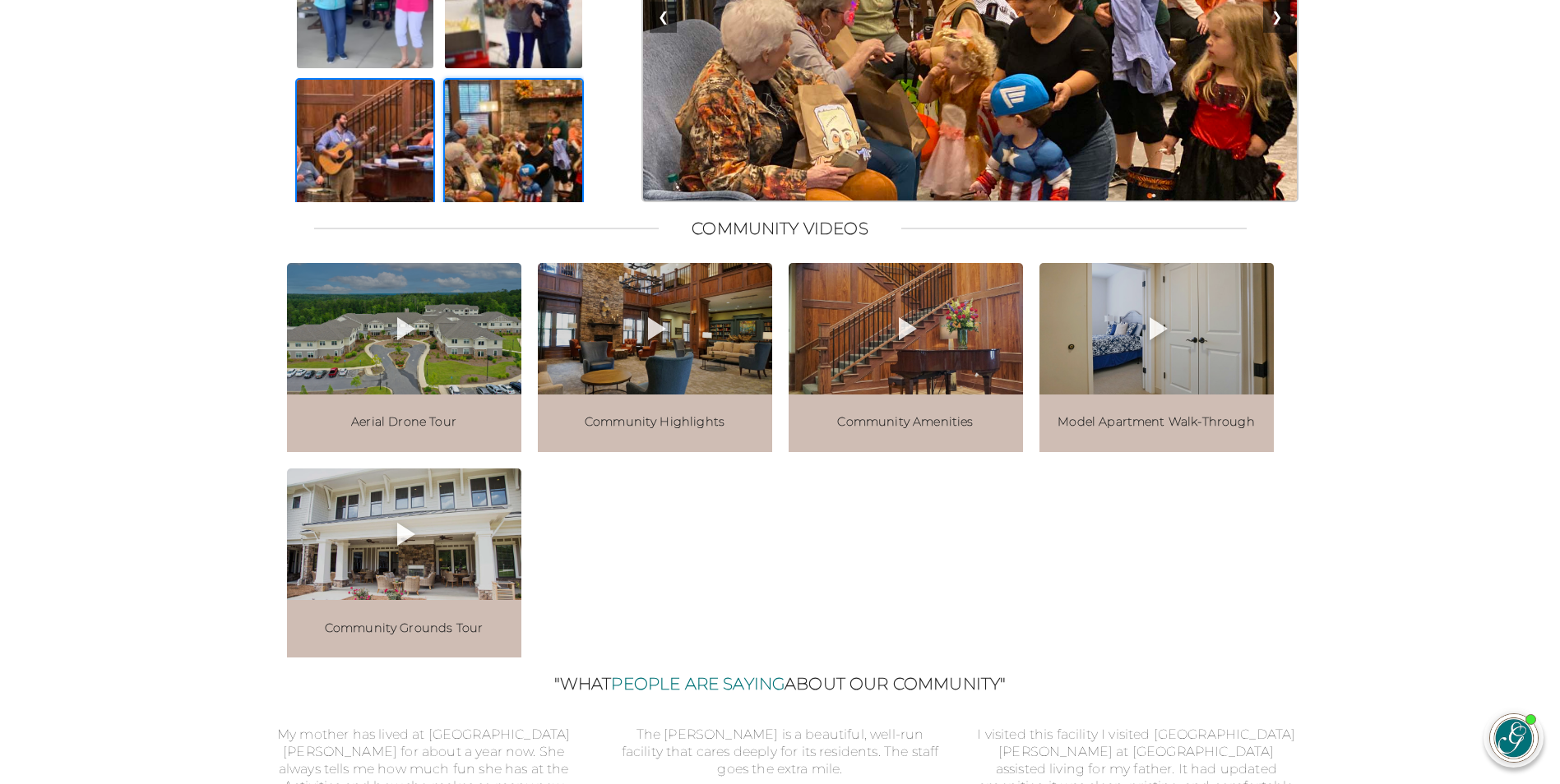
click at [399, 190] on img at bounding box center [366, 148] width 141 height 140
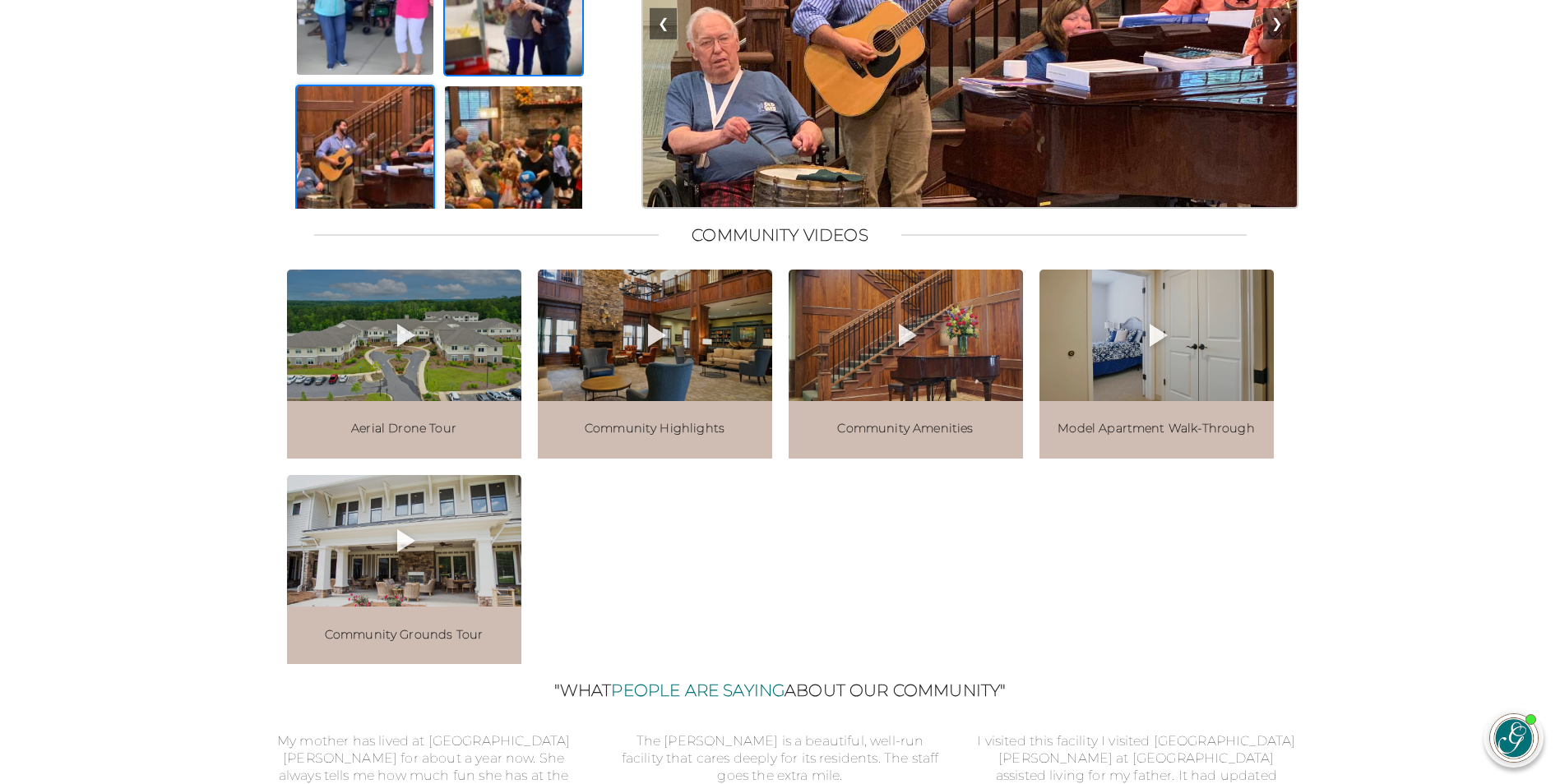
scroll to position [1808, 0]
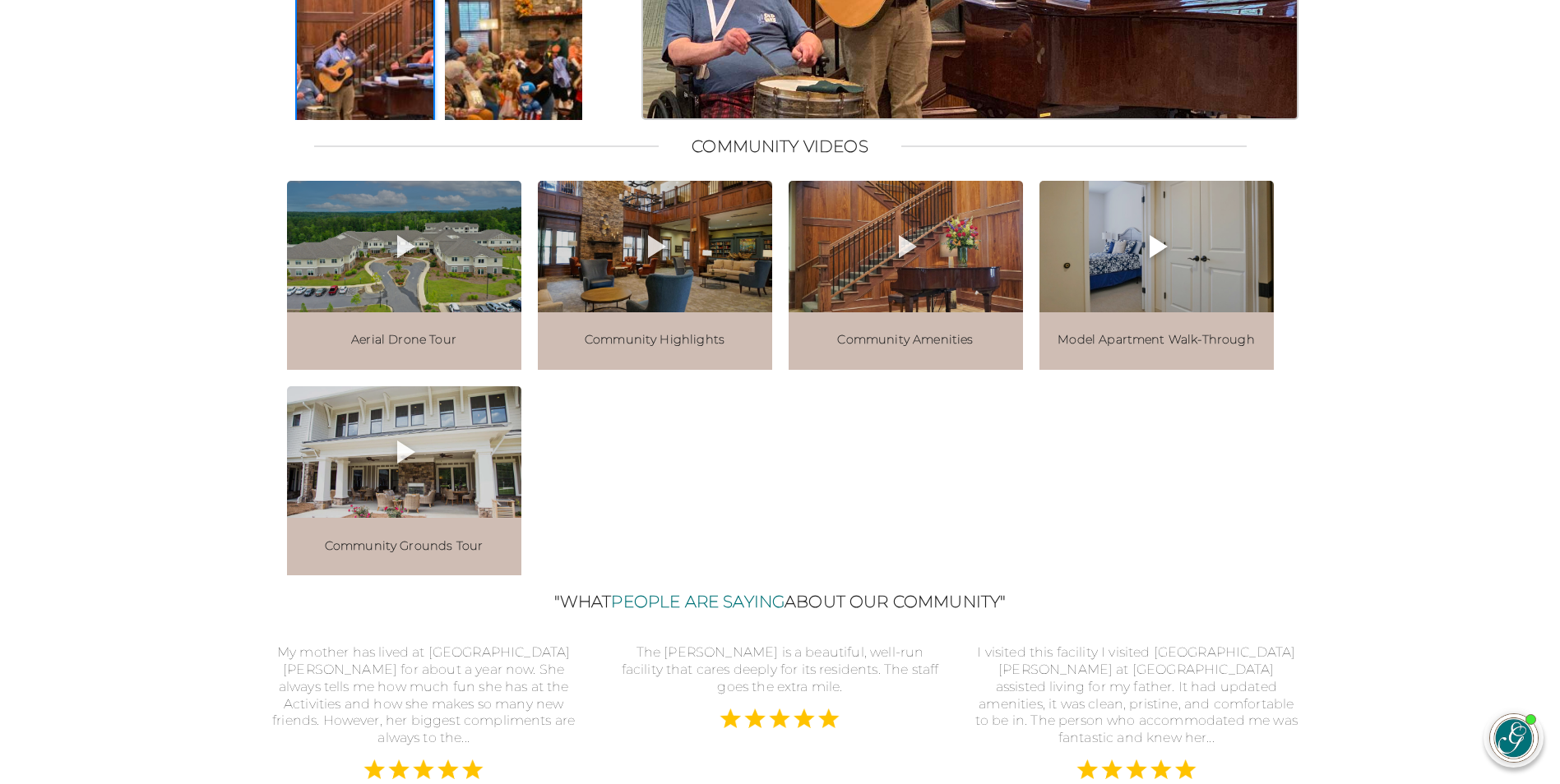
click at [1088, 313] on div at bounding box center [1157, 246] width 235 height 132
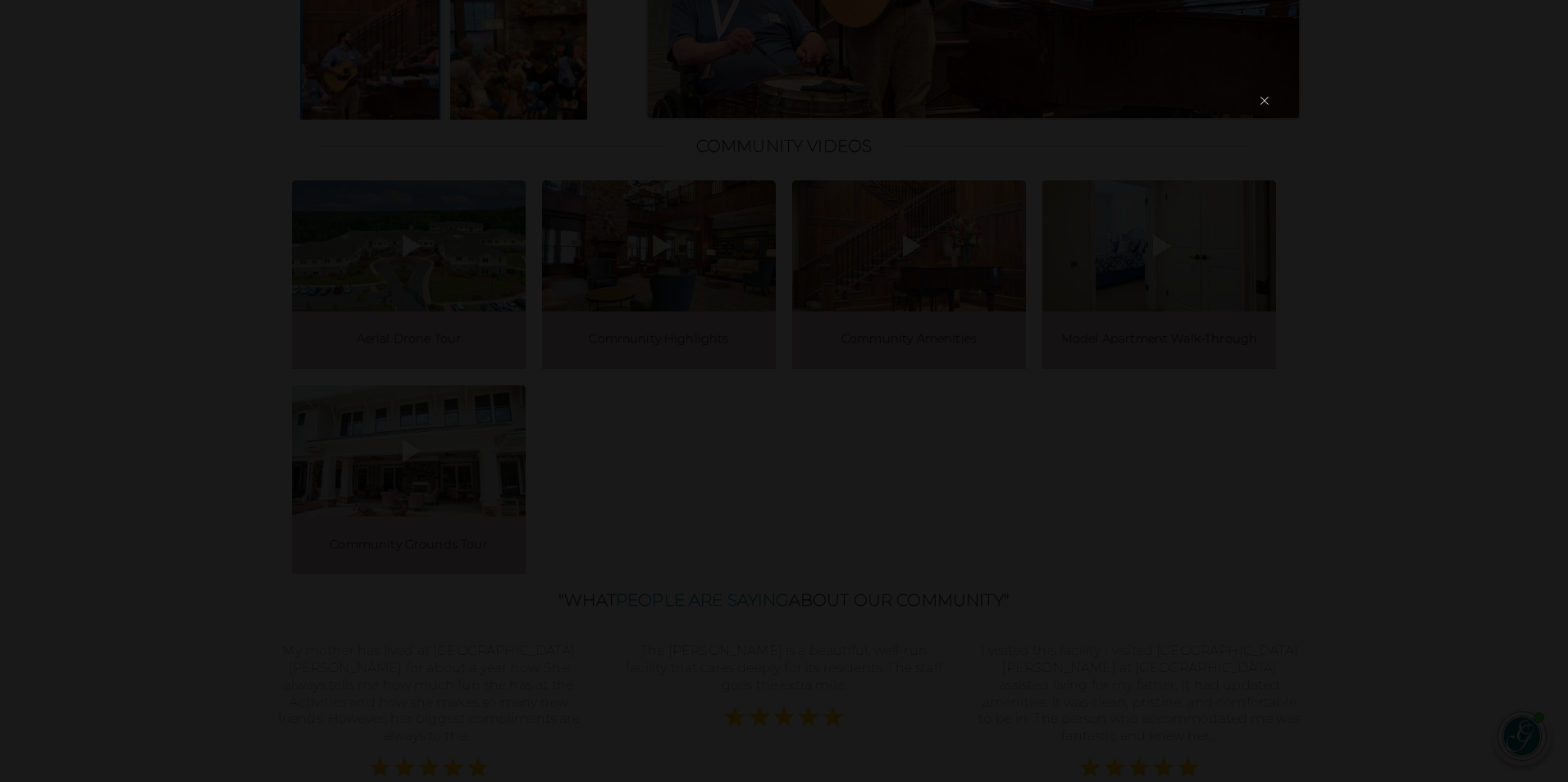
click at [1267, 101] on button "×" at bounding box center [1265, 101] width 23 height 38
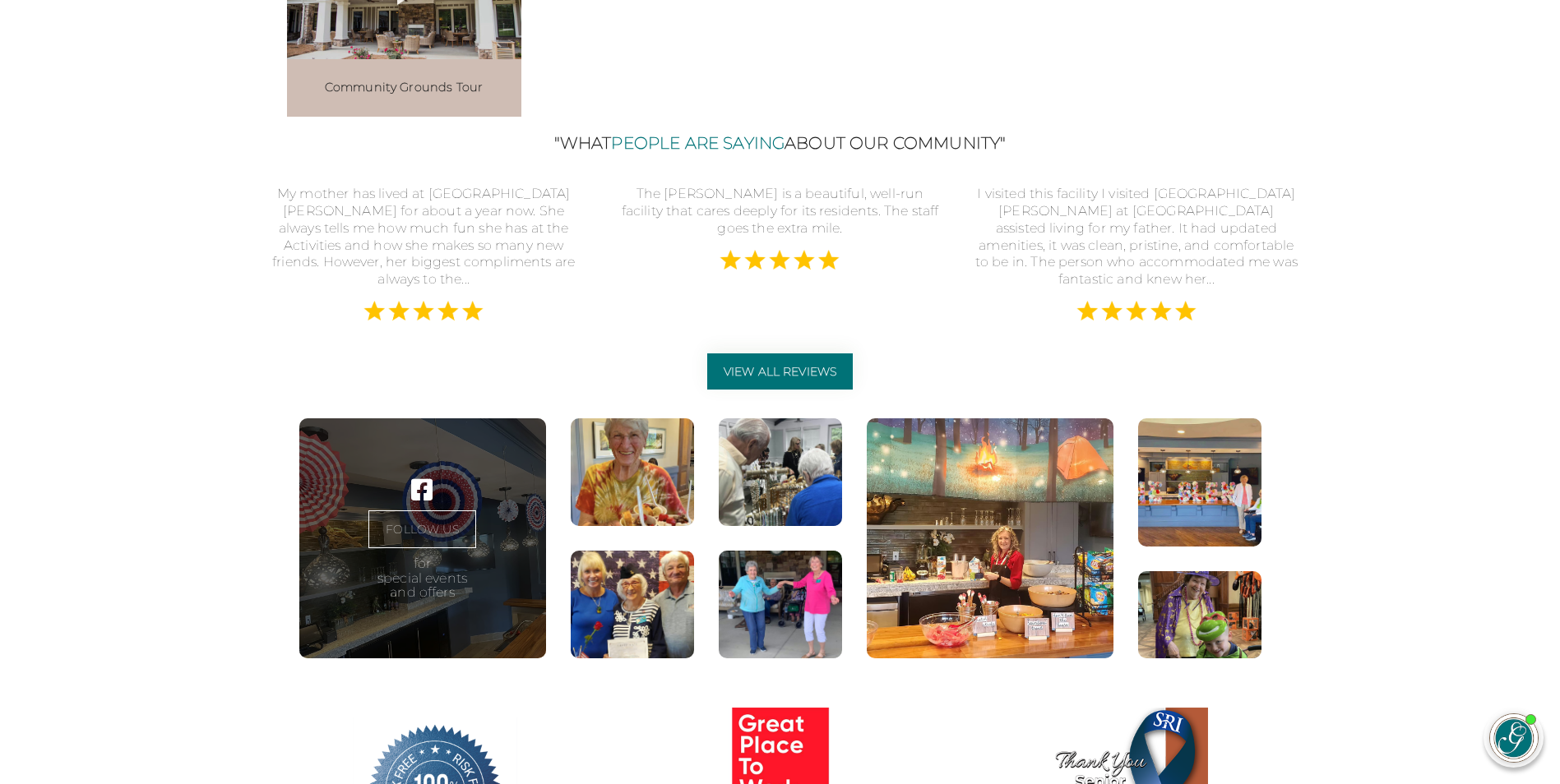
scroll to position [2301, 0]
